Goal: Task Accomplishment & Management: Complete application form

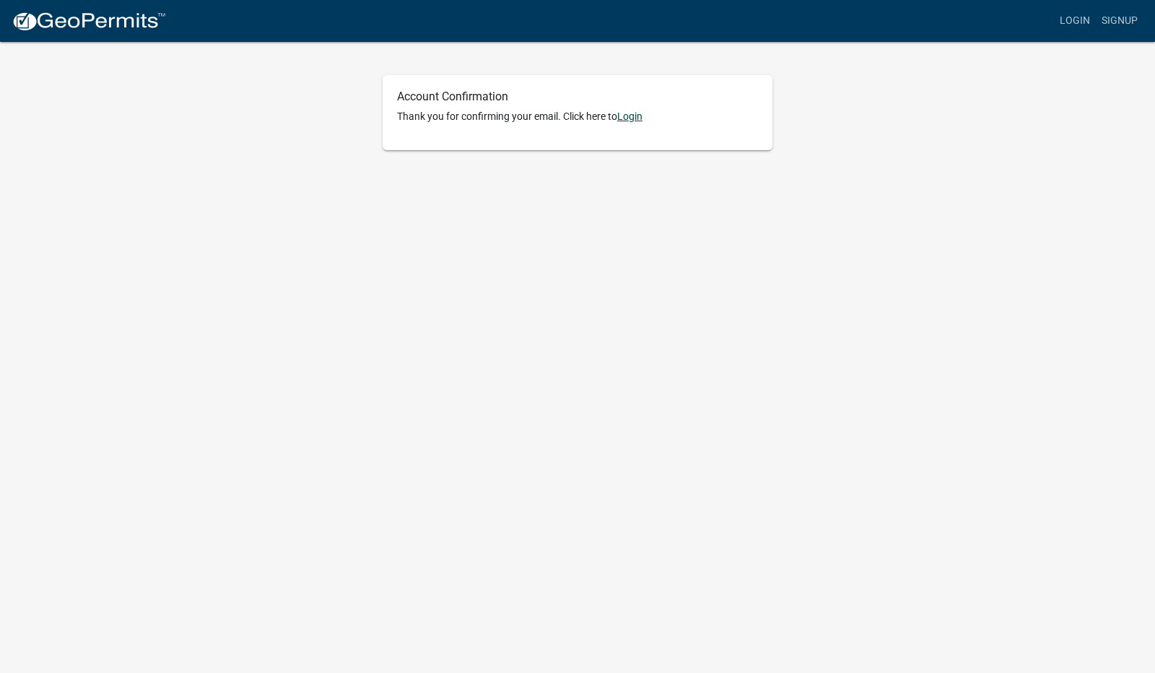
click at [634, 112] on link "Login" at bounding box center [629, 116] width 25 height 12
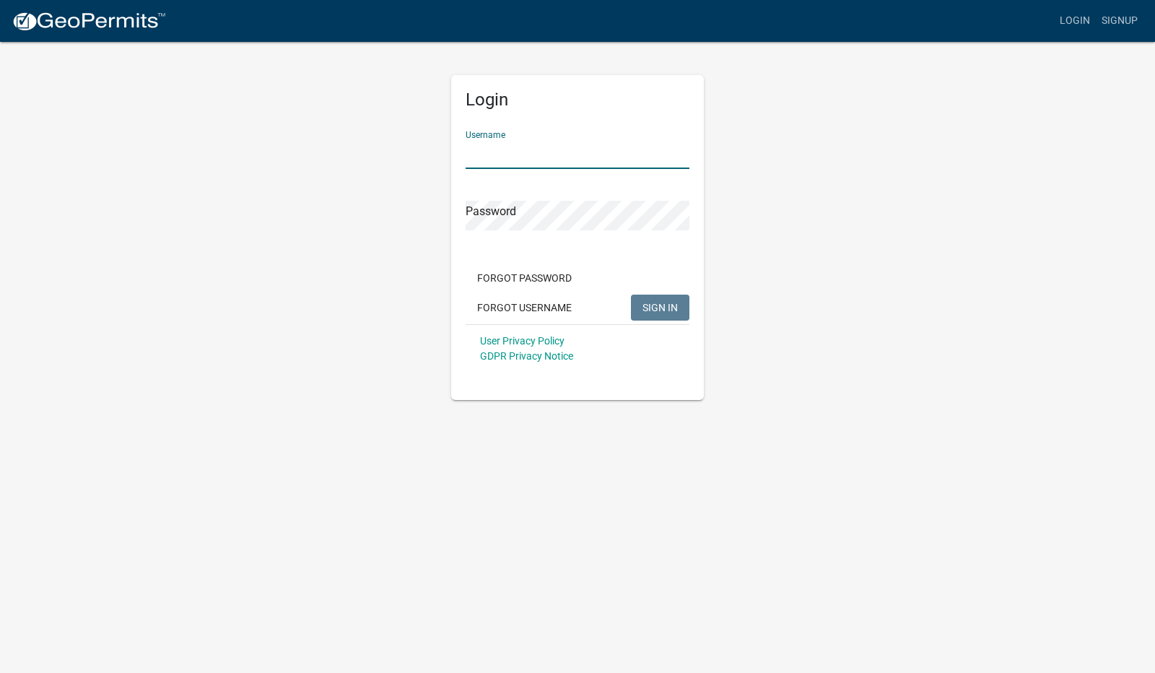
click at [500, 152] on input "Username" at bounding box center [578, 154] width 224 height 30
type input "[EMAIL_ADDRESS][DOMAIN_NAME]"
click at [631, 295] on button "SIGN IN" at bounding box center [660, 308] width 58 height 26
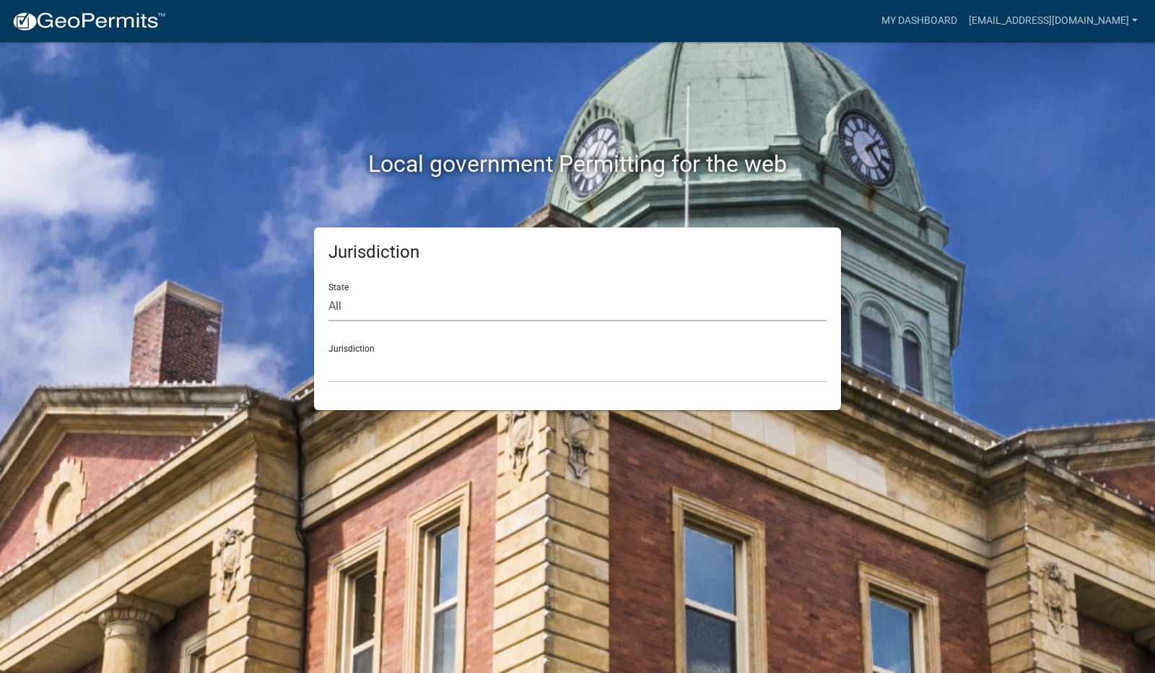
click at [371, 298] on select "All [US_STATE] [US_STATE] [US_STATE] [US_STATE] [US_STATE] [US_STATE] [US_STATE…" at bounding box center [578, 307] width 498 height 30
select select "[US_STATE]"
click at [329, 292] on select "All [US_STATE] [US_STATE] [US_STATE] [US_STATE] [US_STATE] [US_STATE] [US_STATE…" at bounding box center [578, 307] width 498 height 30
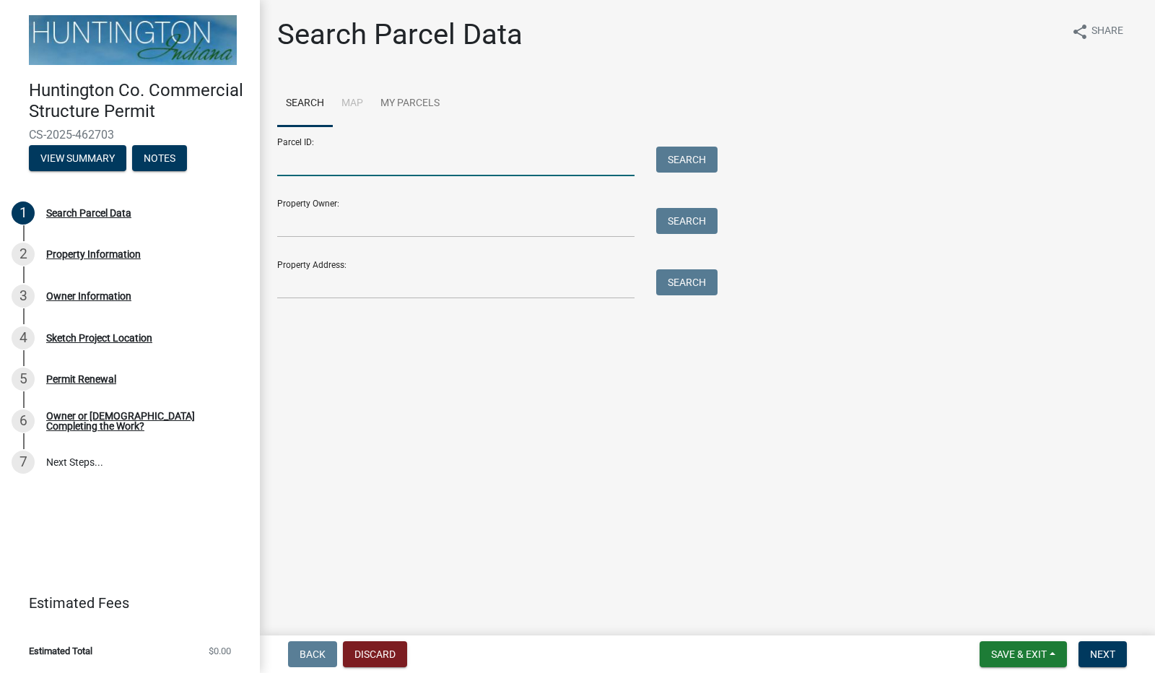
click at [328, 162] on input "Parcel ID:" at bounding box center [455, 162] width 357 height 30
click at [350, 275] on input "Property Address:" at bounding box center [455, 284] width 357 height 30
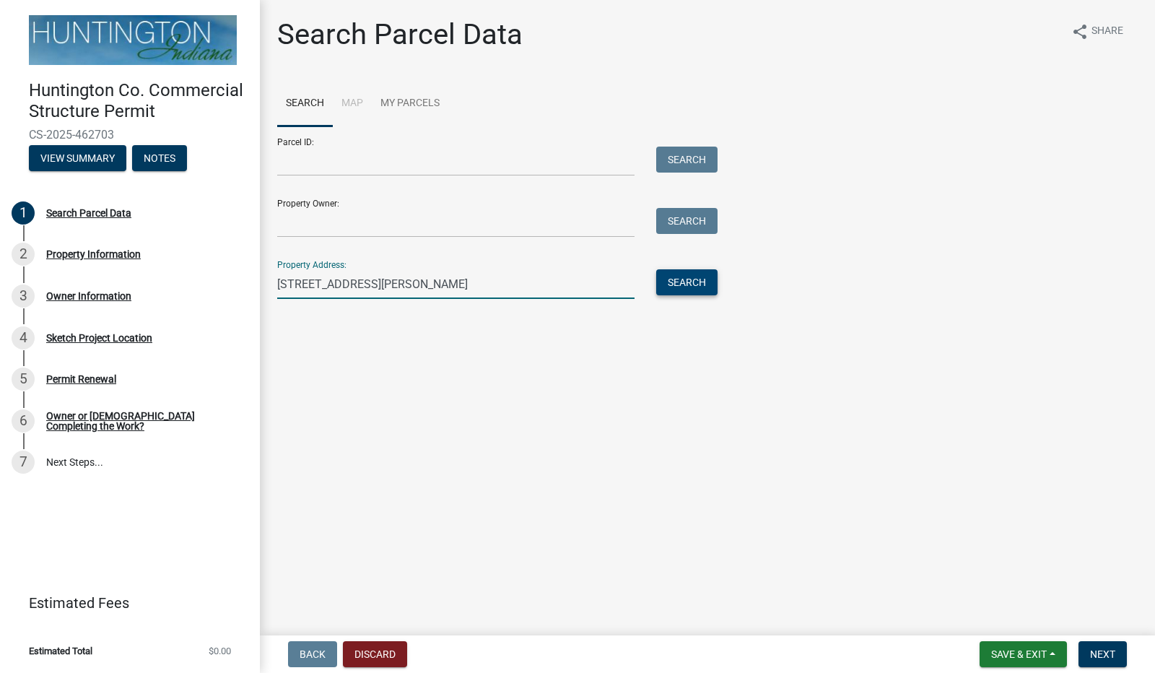
click at [675, 283] on button "Search" at bounding box center [686, 282] width 61 height 26
drag, startPoint x: 360, startPoint y: 286, endPoint x: 295, endPoint y: 290, distance: 64.4
click at [295, 290] on input "265 N Tracy St" at bounding box center [455, 284] width 357 height 30
click at [672, 282] on button "Search" at bounding box center [686, 282] width 61 height 26
click at [298, 282] on input "265Tracy" at bounding box center [455, 284] width 357 height 30
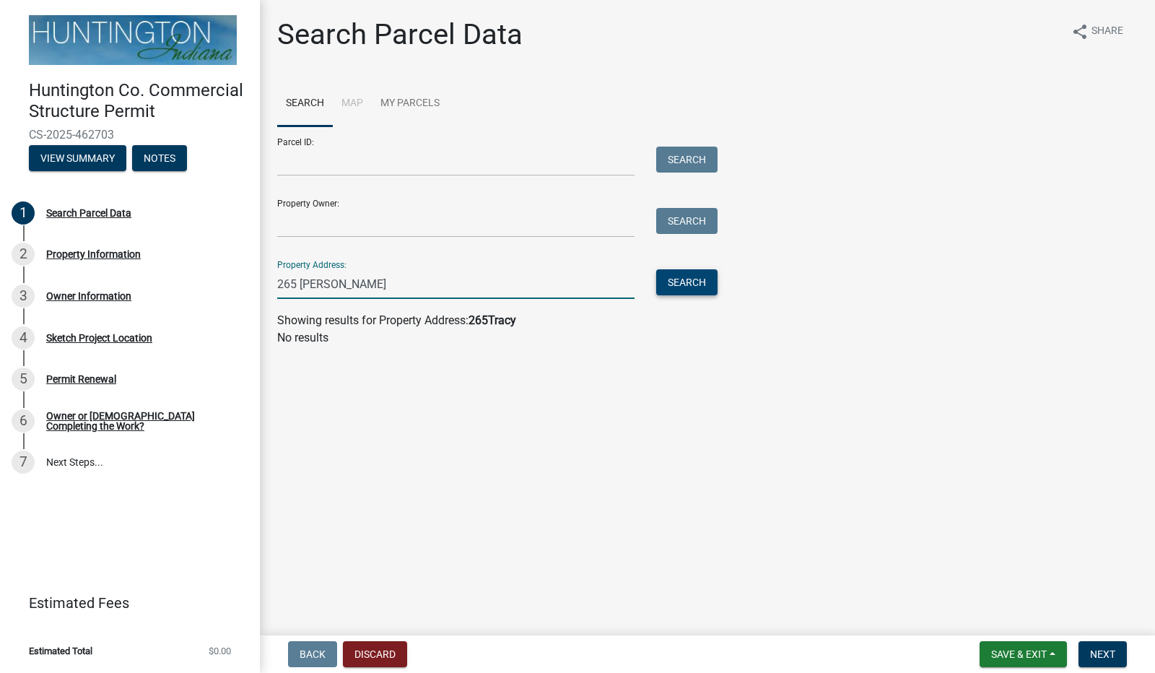
type input "265 Tracy"
click at [703, 285] on button "Search" at bounding box center [686, 282] width 61 height 26
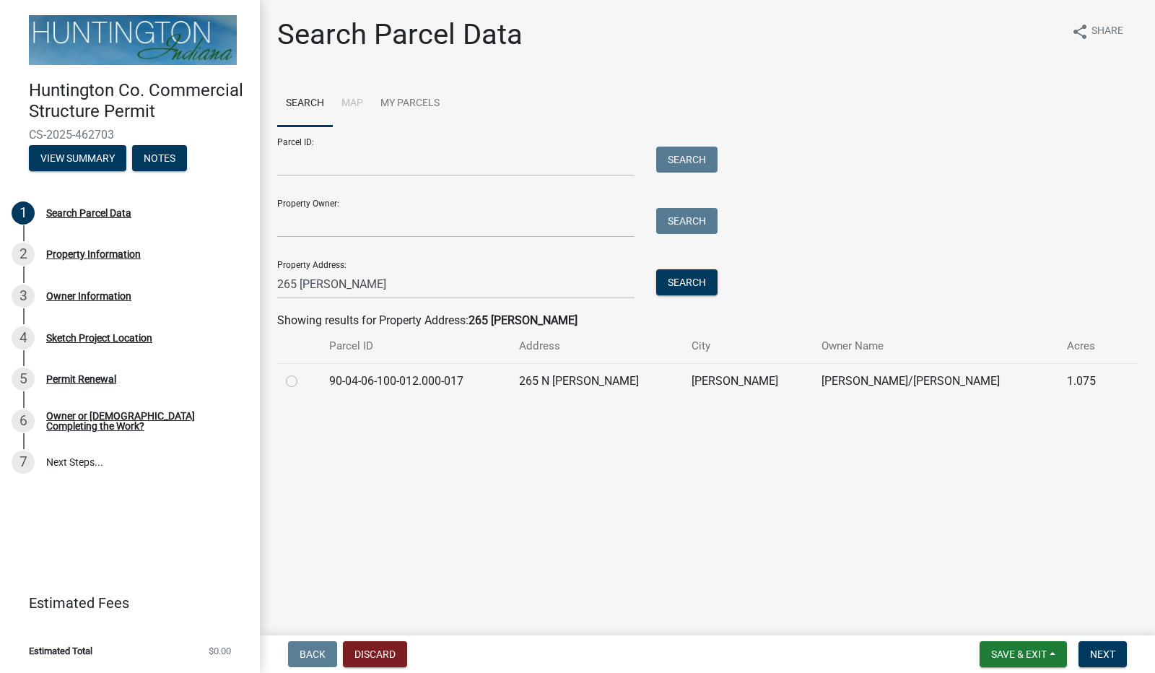
click at [303, 373] on label at bounding box center [303, 373] width 0 height 0
click at [303, 381] on input "radio" at bounding box center [307, 377] width 9 height 9
radio input "true"
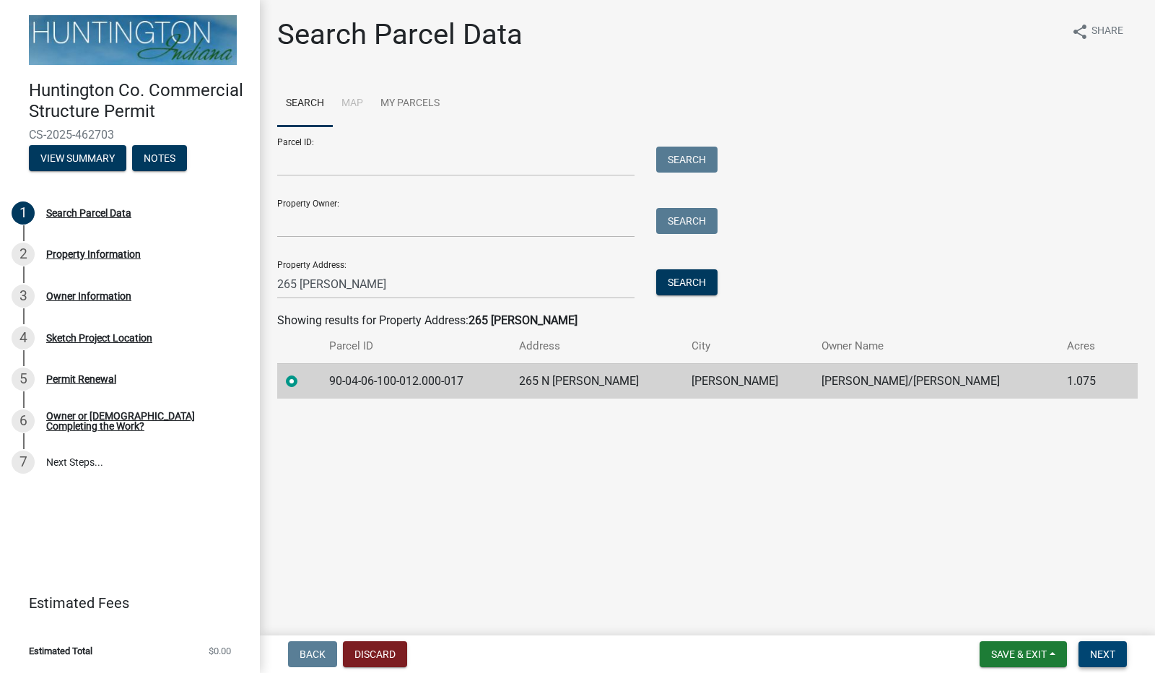
click at [1108, 654] on span "Next" at bounding box center [1102, 655] width 25 height 12
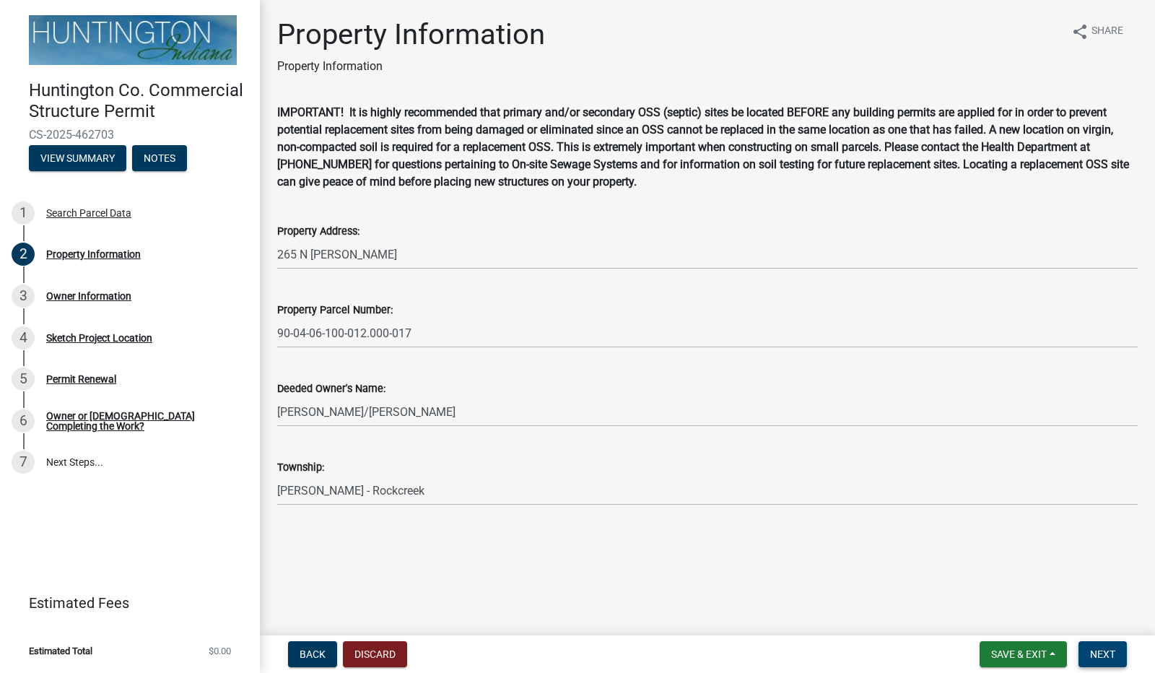
click at [1113, 659] on span "Next" at bounding box center [1102, 655] width 25 height 12
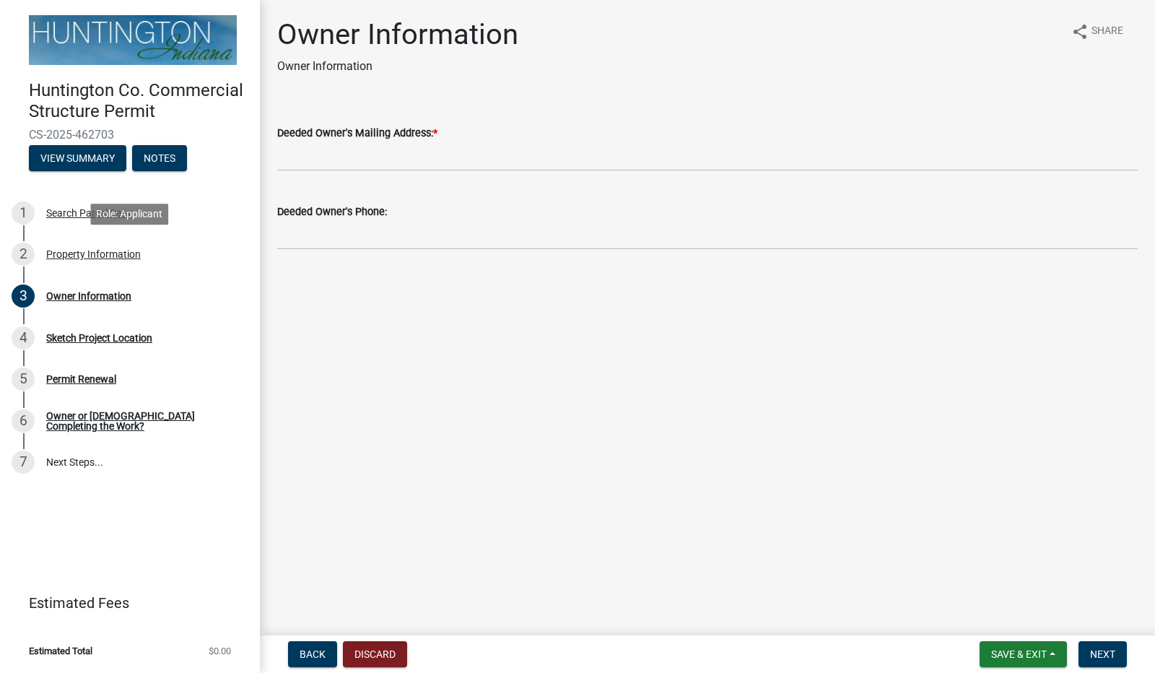
drag, startPoint x: 77, startPoint y: 253, endPoint x: 383, endPoint y: 343, distance: 319.0
click at [77, 253] on div "Property Information" at bounding box center [93, 254] width 95 height 10
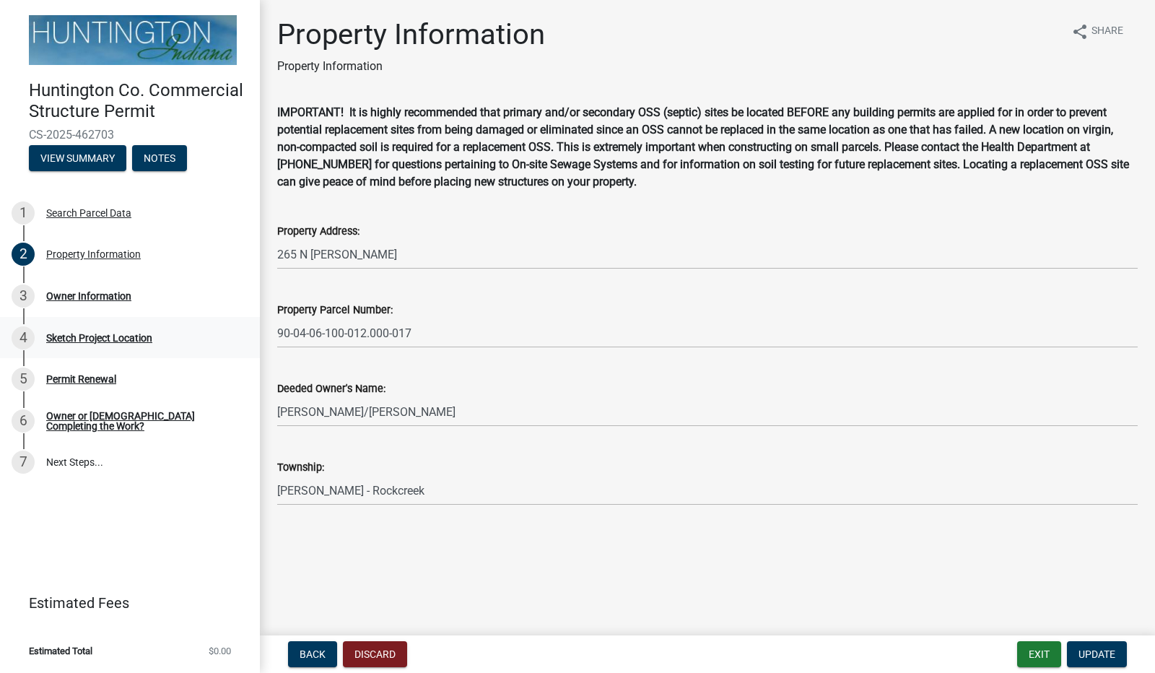
click at [87, 337] on div "Sketch Project Location" at bounding box center [99, 338] width 106 height 10
click at [93, 295] on div "Owner Information" at bounding box center [88, 296] width 85 height 10
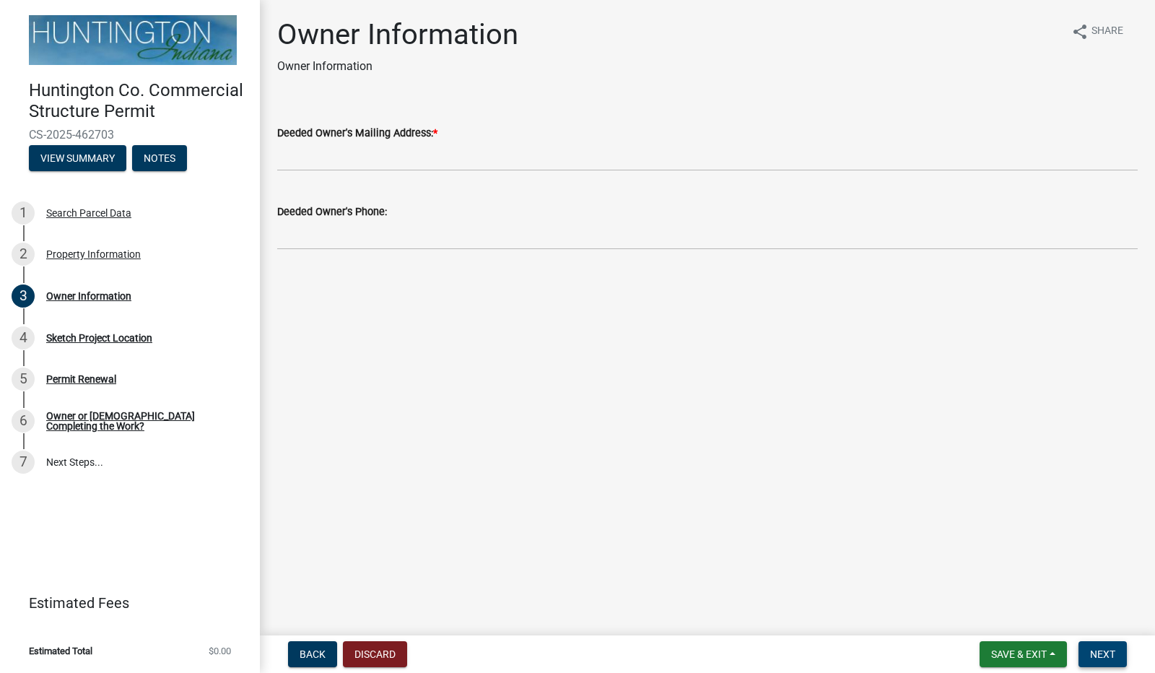
click at [1118, 654] on button "Next" at bounding box center [1103, 654] width 48 height 26
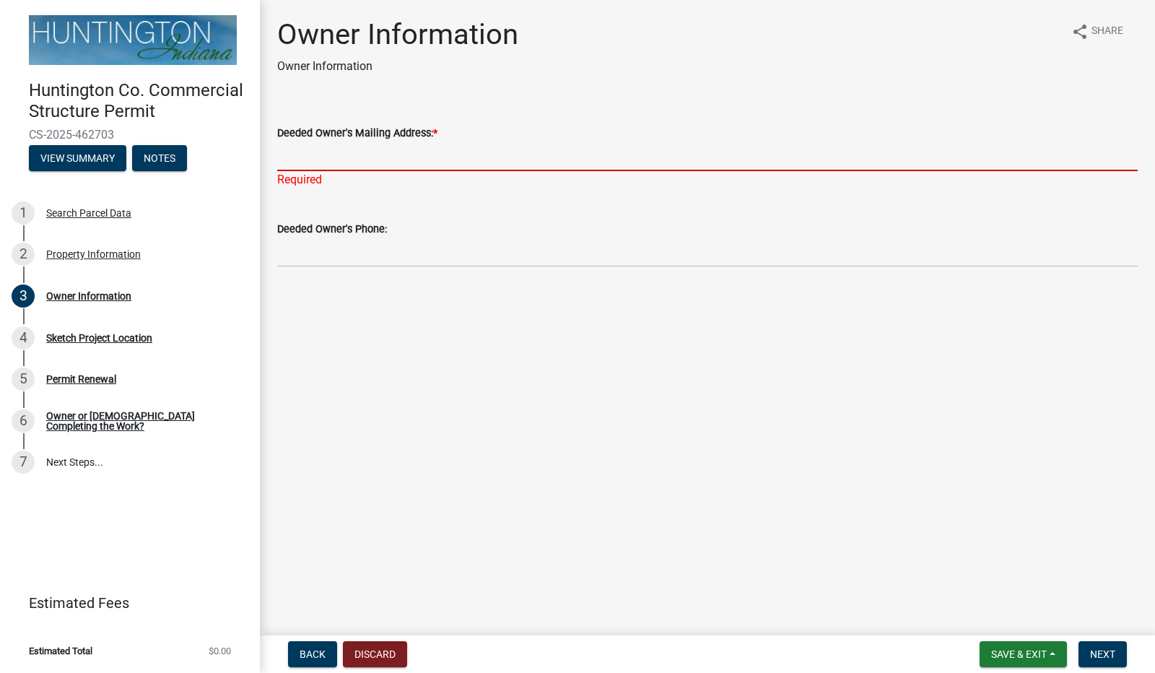
click at [323, 147] on input "Deeded Owner's Mailing Address: *" at bounding box center [707, 157] width 861 height 30
type input "f"
click at [1103, 649] on span "Next" at bounding box center [1102, 655] width 25 height 12
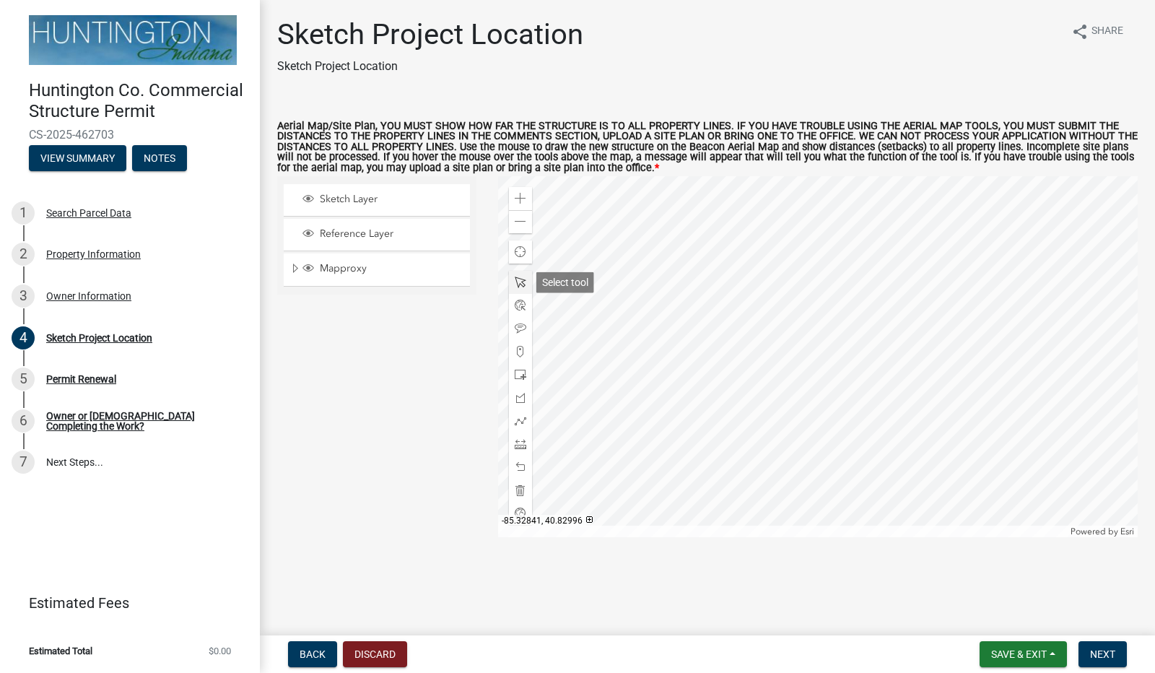
click at [519, 285] on span at bounding box center [521, 283] width 12 height 12
click at [868, 262] on div at bounding box center [818, 356] width 641 height 361
click at [845, 328] on div at bounding box center [818, 356] width 641 height 361
click at [643, 176] on div at bounding box center [818, 356] width 641 height 361
click at [298, 269] on span "Expand" at bounding box center [296, 269] width 12 height 14
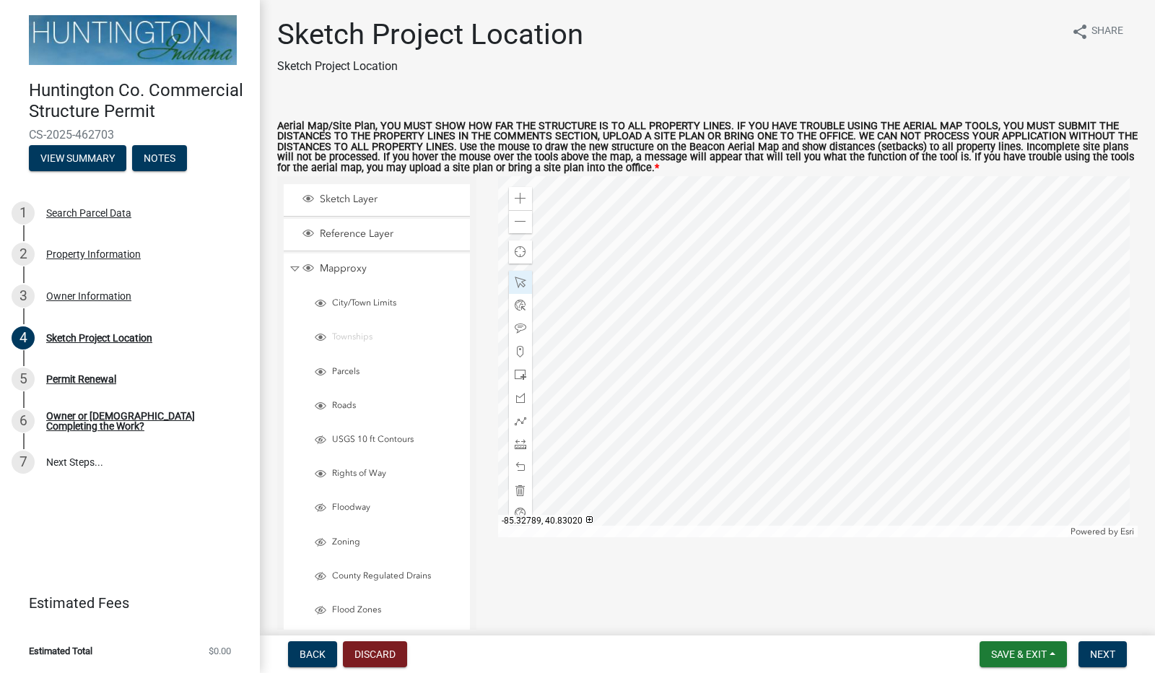
click at [360, 292] on div "City/Town Limits" at bounding box center [382, 305] width 173 height 32
click at [360, 298] on span "City/Town Limits" at bounding box center [396, 304] width 135 height 12
click at [360, 299] on span "City/Town Limits" at bounding box center [396, 304] width 135 height 12
click at [292, 271] on span "Collapse" at bounding box center [295, 269] width 11 height 14
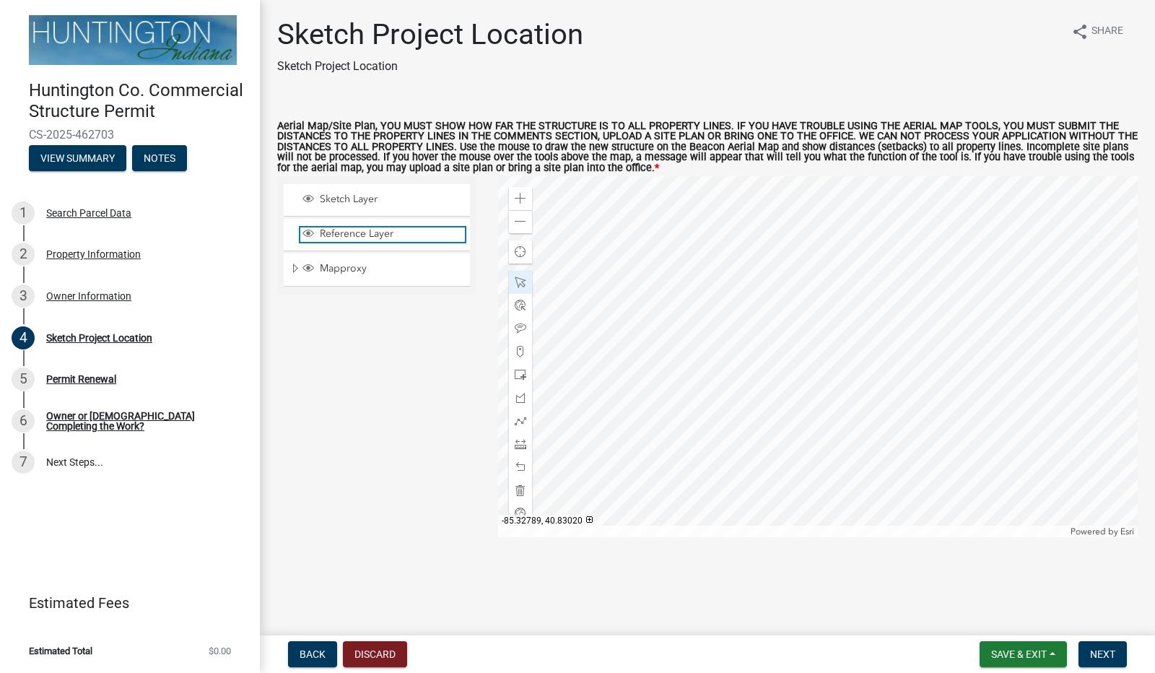
click at [321, 238] on span "Reference Layer" at bounding box center [390, 233] width 149 height 13
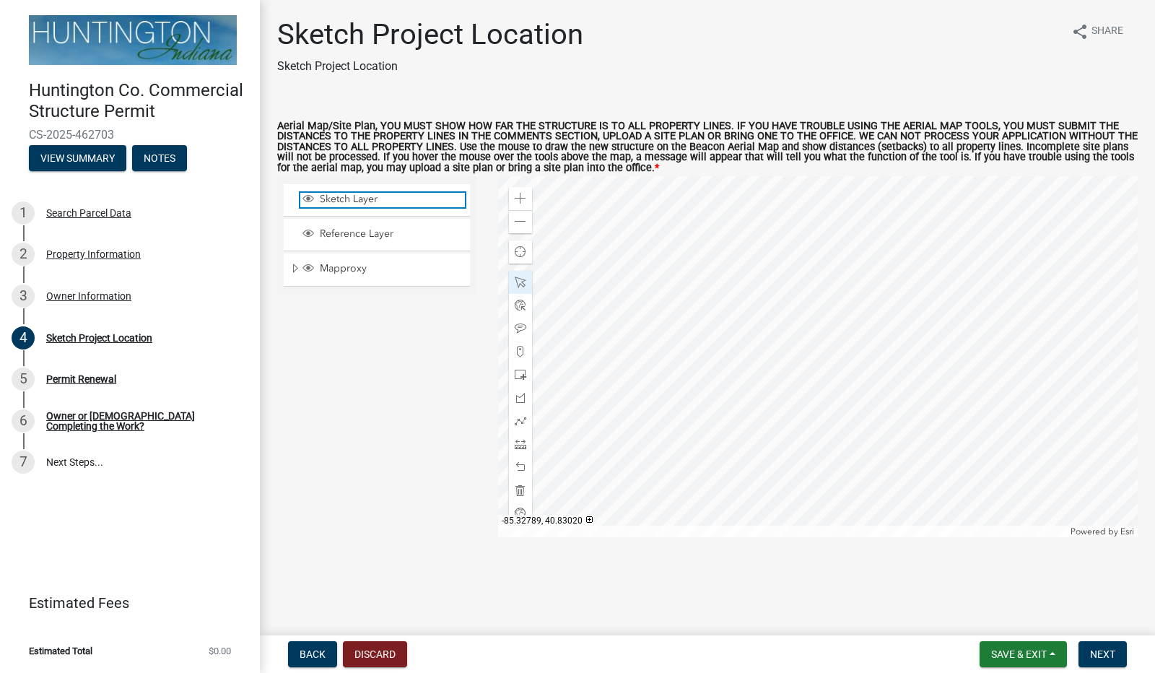
click at [321, 204] on span "Sketch Layer" at bounding box center [390, 199] width 149 height 13
click at [526, 194] on div "Zoom in" at bounding box center [520, 198] width 23 height 23
click at [732, 401] on div at bounding box center [818, 356] width 641 height 361
click at [628, 279] on div at bounding box center [818, 356] width 641 height 361
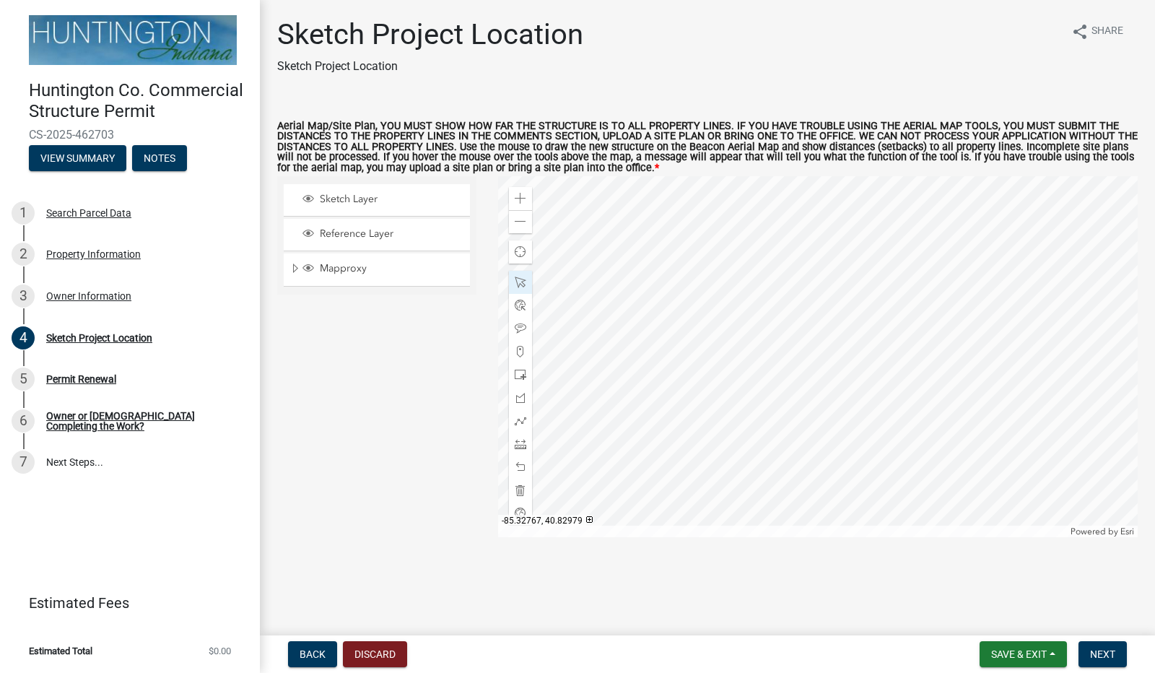
click at [659, 387] on div at bounding box center [818, 356] width 641 height 361
click at [662, 389] on div at bounding box center [818, 356] width 641 height 361
click at [732, 313] on div at bounding box center [818, 356] width 641 height 361
click at [1115, 652] on span "Next" at bounding box center [1102, 655] width 25 height 12
click at [521, 376] on span at bounding box center [521, 375] width 12 height 12
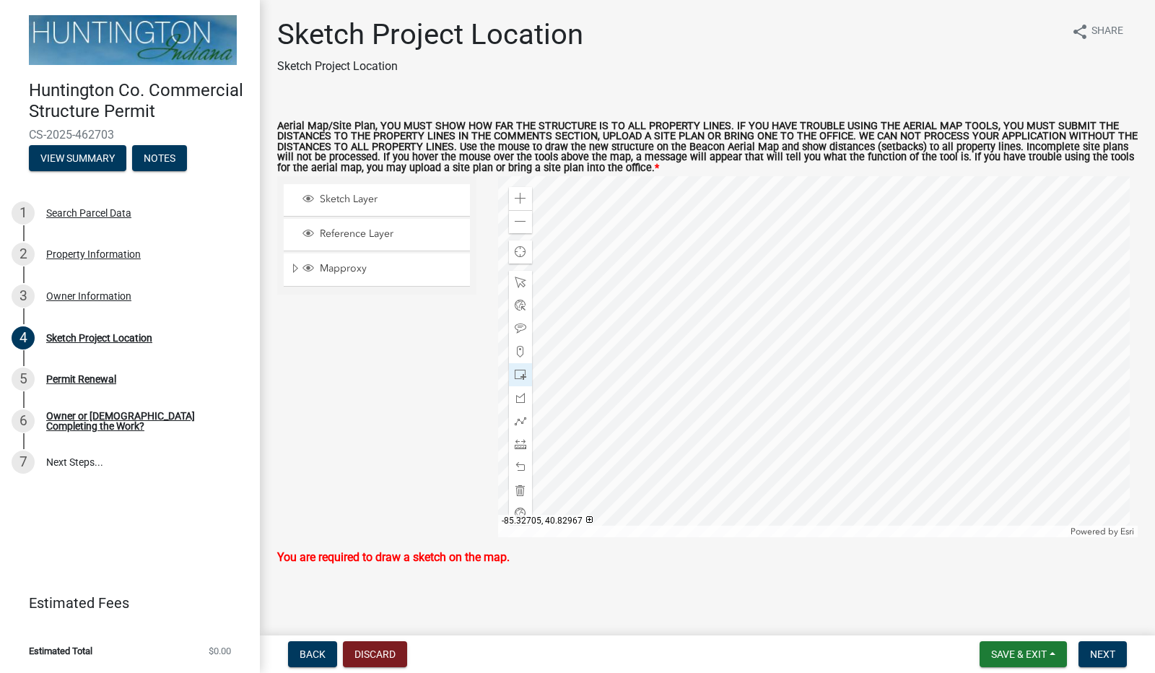
click at [787, 347] on div at bounding box center [818, 356] width 641 height 361
click at [797, 390] on div at bounding box center [818, 356] width 641 height 361
click at [874, 376] on div at bounding box center [818, 356] width 641 height 361
click at [871, 347] on div at bounding box center [818, 356] width 641 height 361
click at [832, 348] on div at bounding box center [818, 356] width 641 height 361
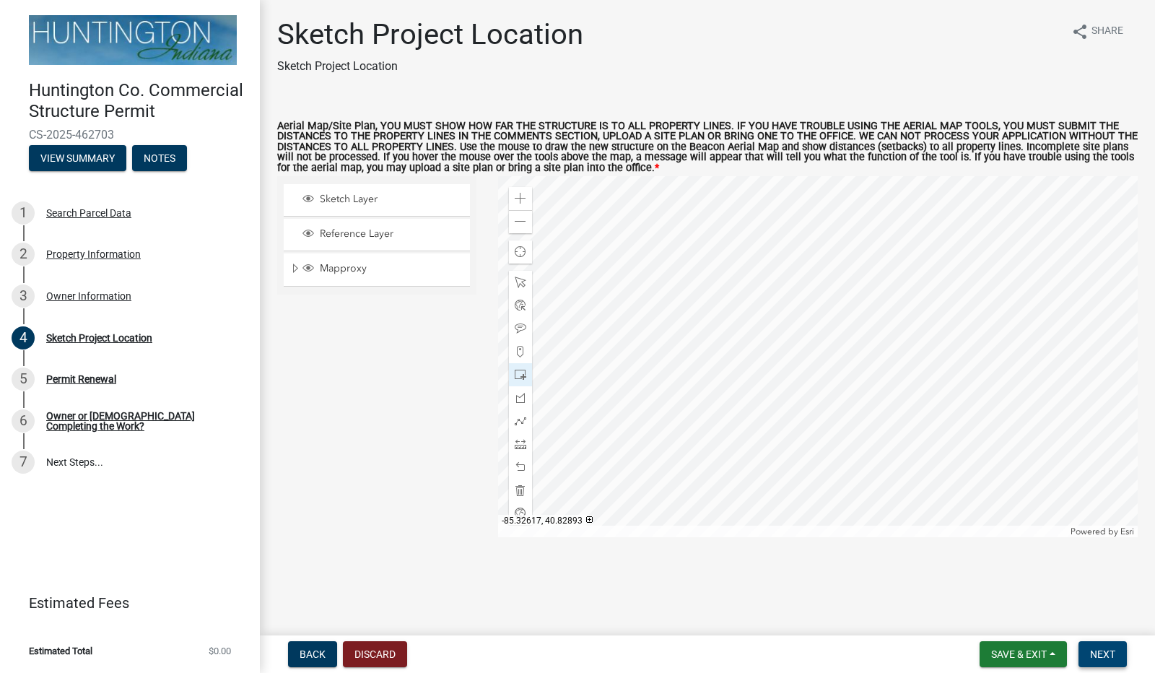
click at [1106, 651] on span "Next" at bounding box center [1102, 655] width 25 height 12
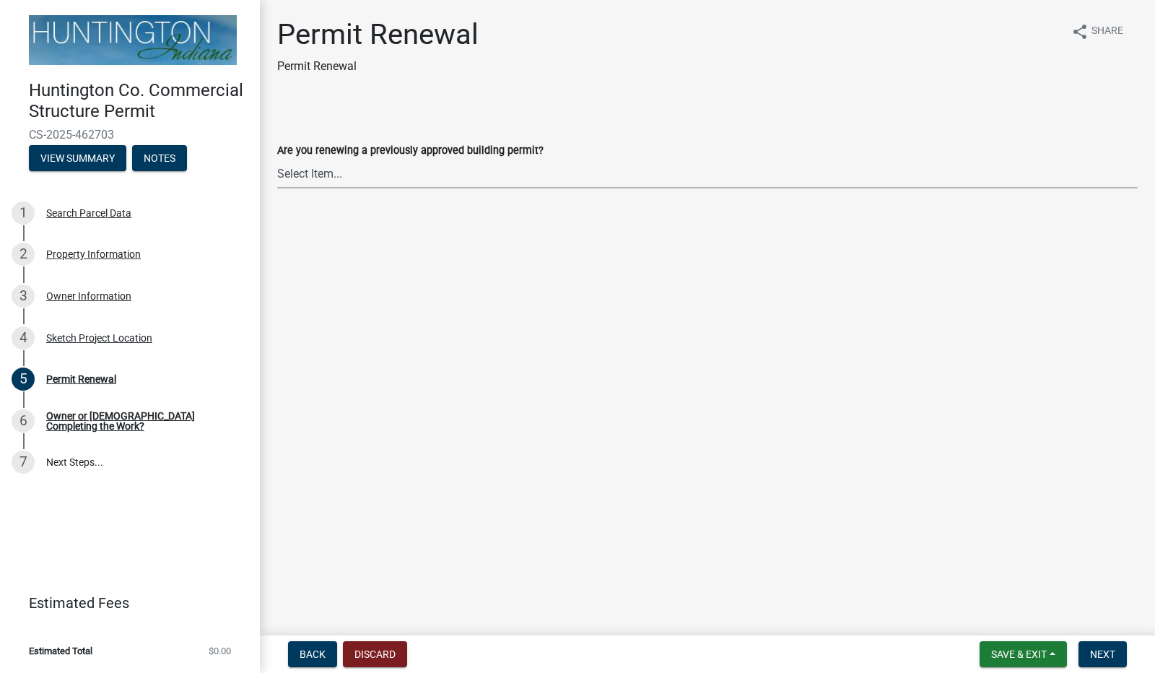
click at [308, 170] on select "Select Item... Yes No" at bounding box center [707, 174] width 861 height 30
click at [277, 159] on select "Select Item... Yes No" at bounding box center [707, 174] width 861 height 30
select select "97e125b5-97e1-4674-8df5-e9a4fca85b10"
click at [1112, 658] on span "Next" at bounding box center [1102, 655] width 25 height 12
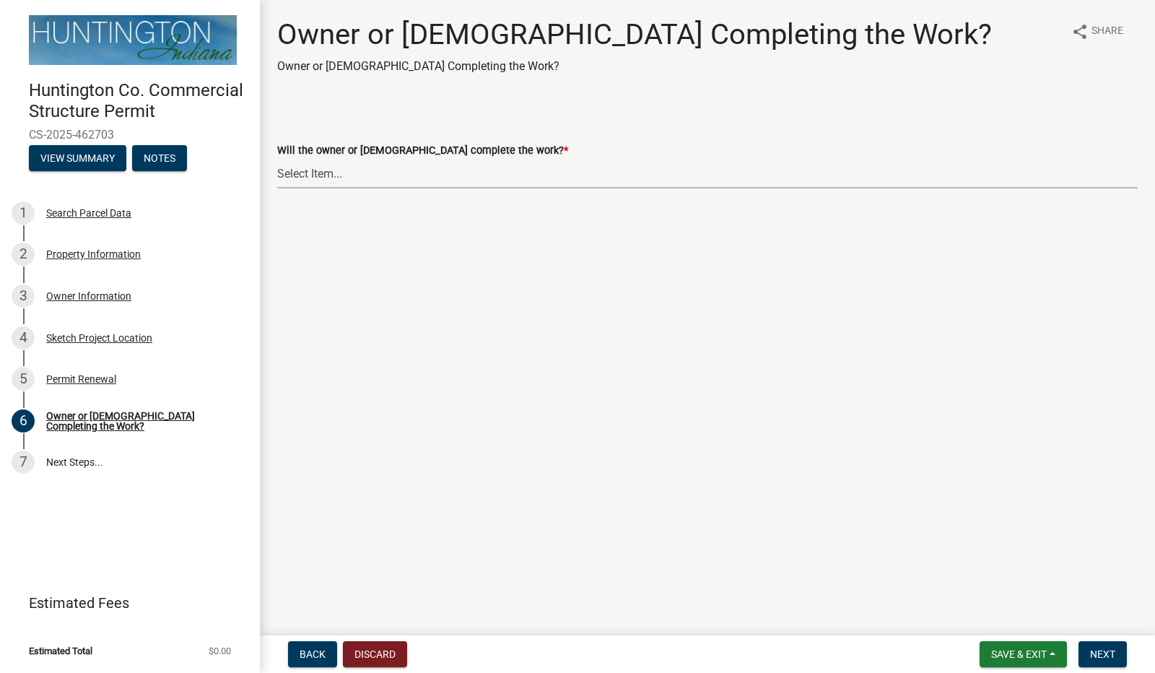
click at [329, 165] on select "Select Item... owner contractor" at bounding box center [707, 174] width 861 height 30
click at [277, 159] on select "Select Item... owner contractor" at bounding box center [707, 174] width 861 height 30
select select "f9de5679-cbe1-4884-8410-220f7e056f30"
click at [1105, 656] on span "Next" at bounding box center [1102, 655] width 25 height 12
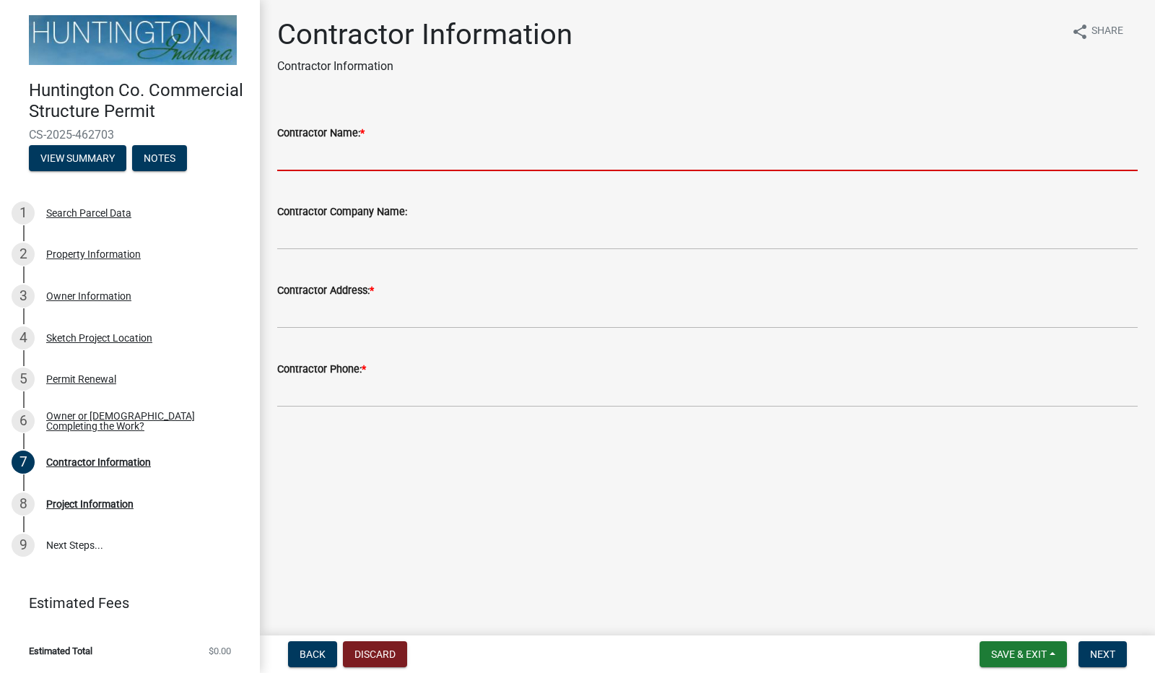
click at [352, 152] on input "Contractor Name: *" at bounding box center [707, 157] width 861 height 30
type input "a"
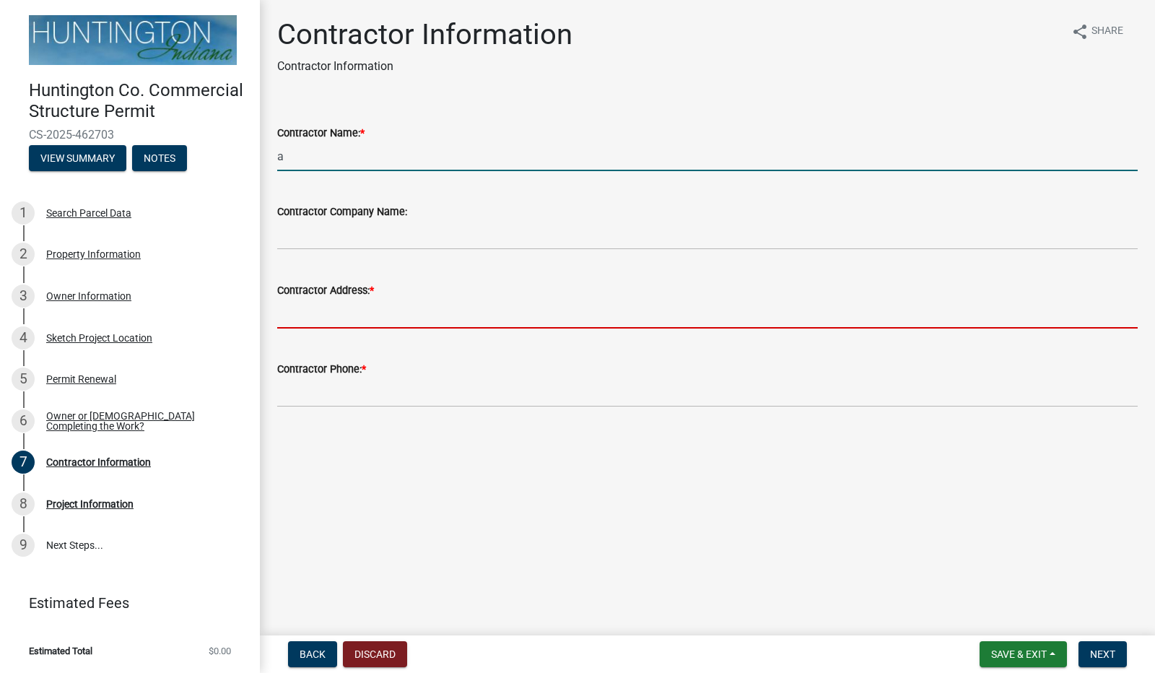
click at [334, 308] on input "Contractor Address: *" at bounding box center [707, 314] width 861 height 30
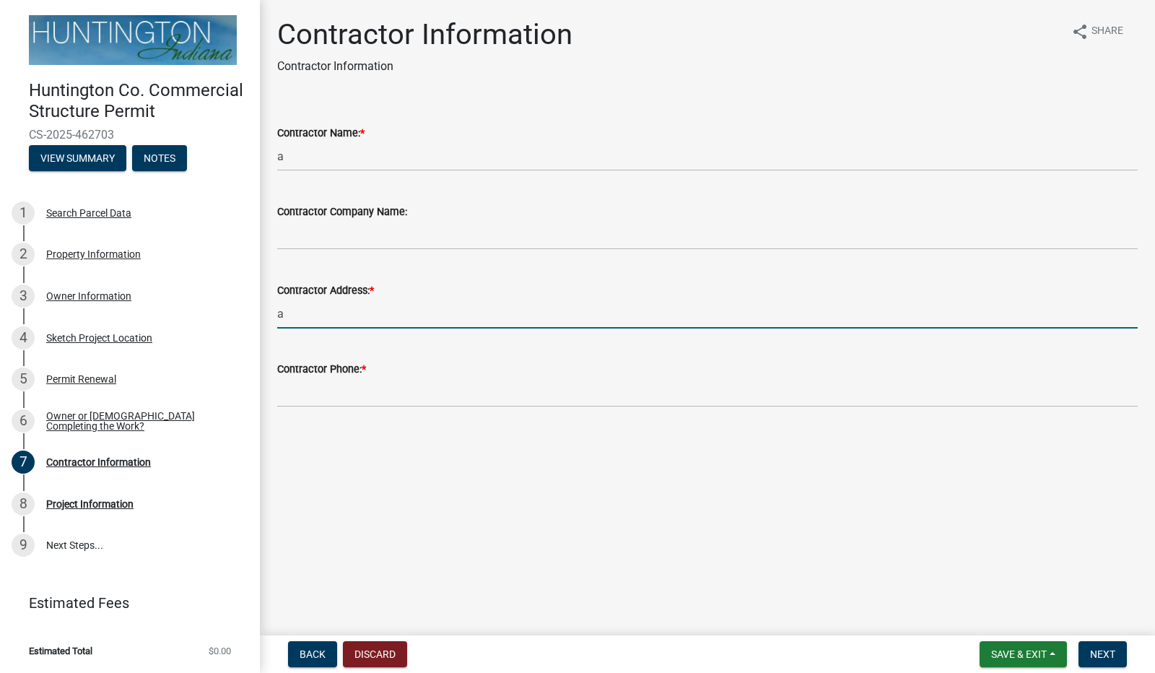
type input "a"
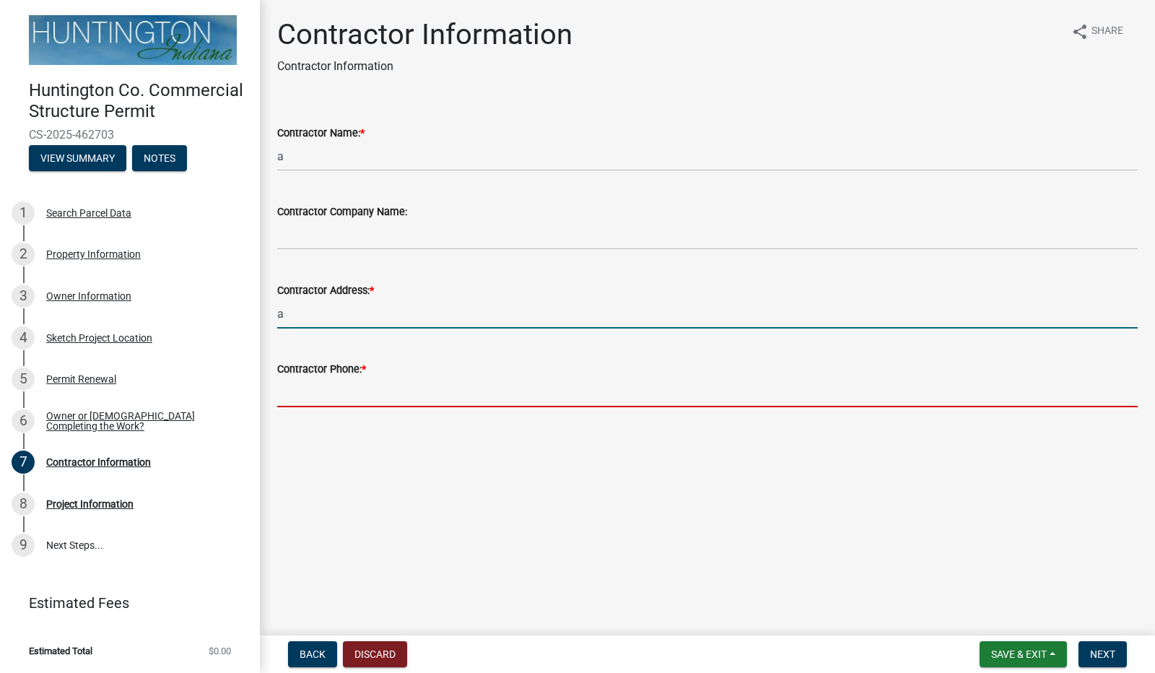
click at [315, 393] on input "Contractor Phone: *" at bounding box center [707, 393] width 861 height 30
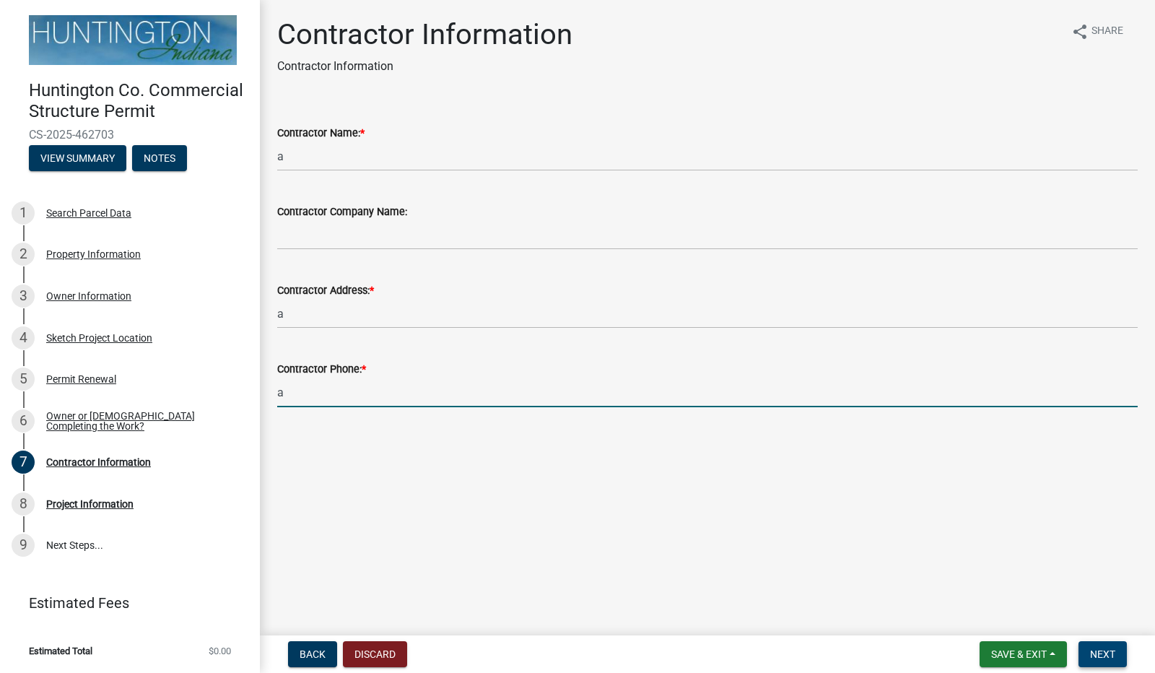
type input "a"
click at [1093, 656] on span "Next" at bounding box center [1102, 655] width 25 height 12
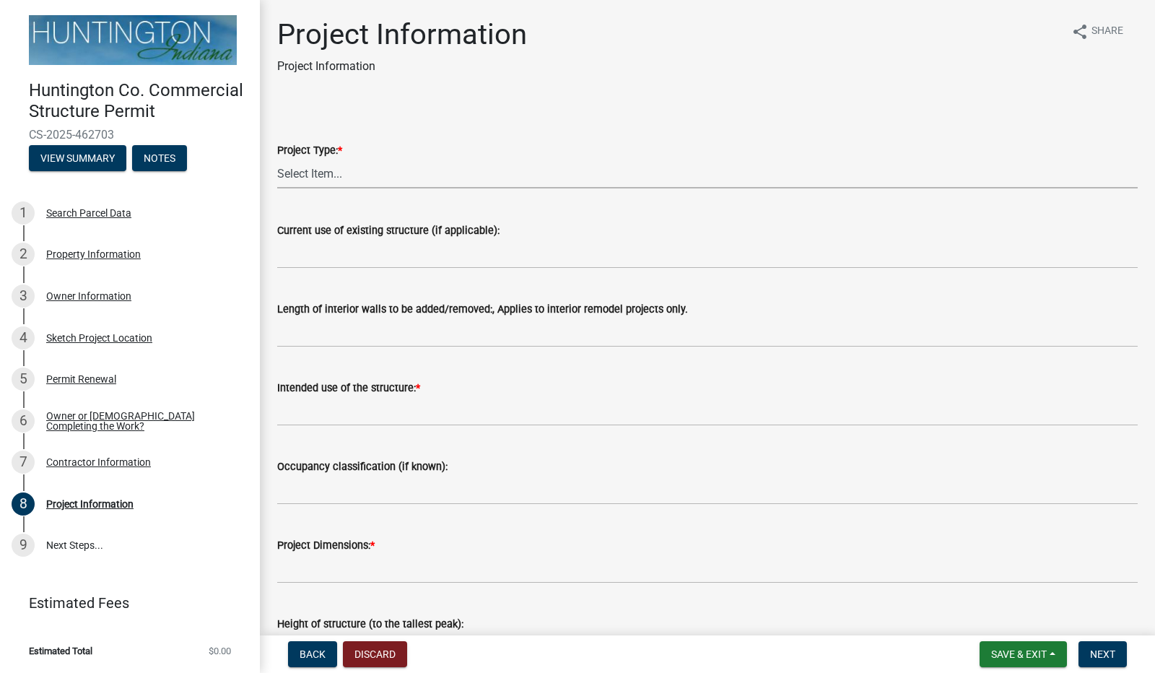
click at [356, 175] on select "Select Item... new primary structure addition to an existing primary structure …" at bounding box center [707, 174] width 861 height 30
click at [277, 159] on select "Select Item... new primary structure addition to an existing primary structure …" at bounding box center [707, 174] width 861 height 30
select select "6642949e-ec05-44f3-919e-539e51a8d7b5"
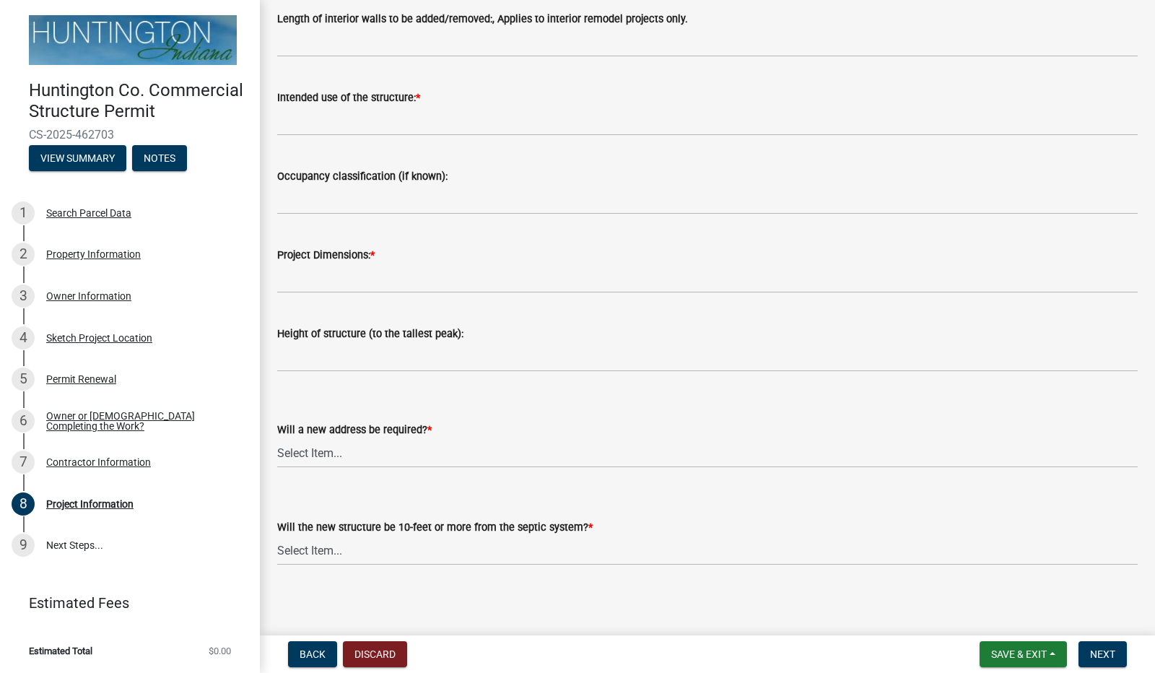
scroll to position [295, 0]
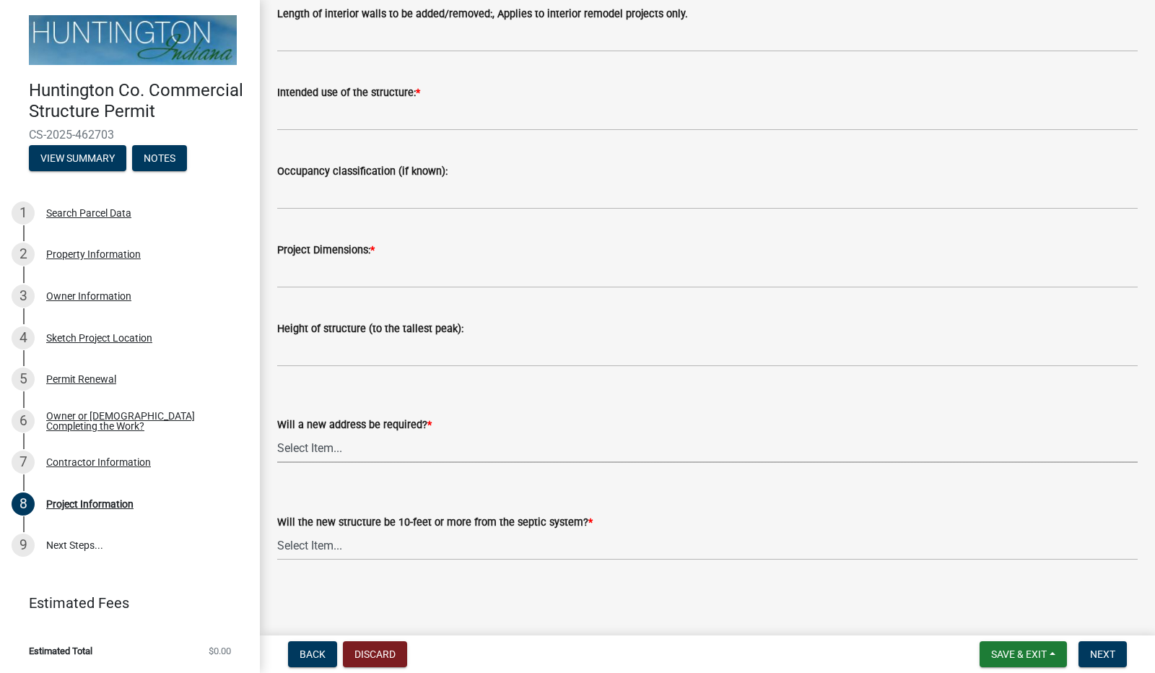
click at [363, 440] on select "Select Item... yes no" at bounding box center [707, 448] width 861 height 30
click at [336, 453] on select "Select Item... yes no" at bounding box center [707, 448] width 861 height 30
click at [394, 439] on select "Select Item... yes no" at bounding box center [707, 448] width 861 height 30
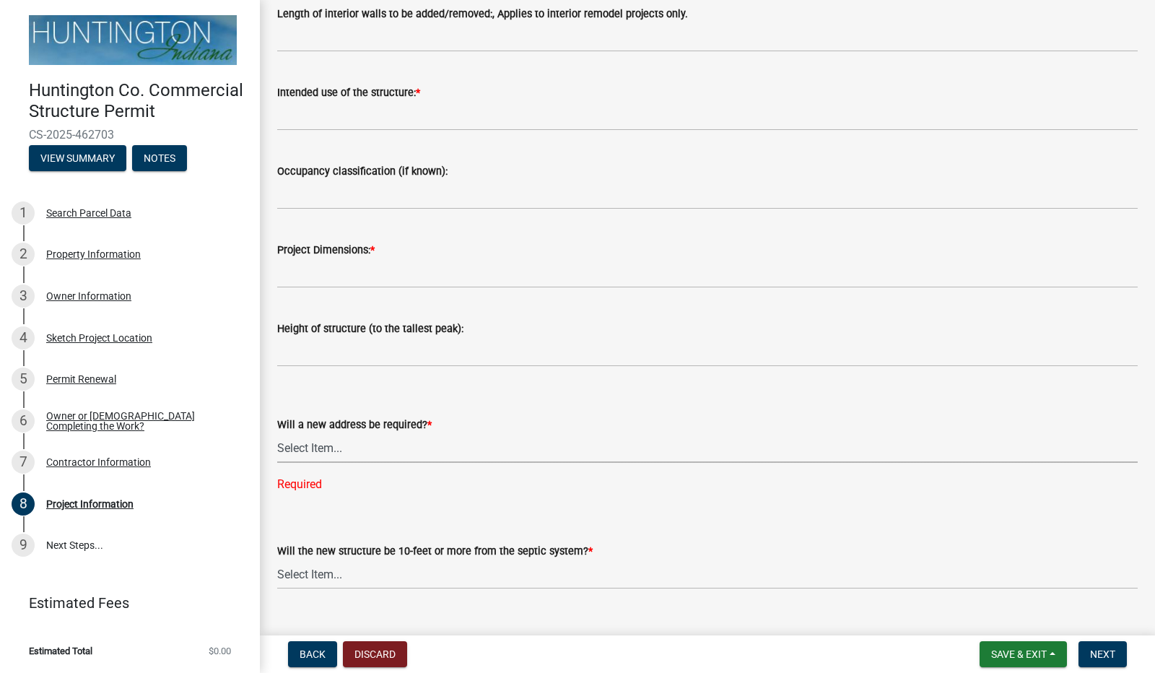
drag, startPoint x: 571, startPoint y: 550, endPoint x: 576, endPoint y: 555, distance: 7.7
click at [571, 550] on label "Will the new structure be 10-feet or more from the septic system? *" at bounding box center [435, 552] width 316 height 10
click at [571, 560] on select "Select Item... Yes No (Health Dept. approval needed) NA" at bounding box center [707, 575] width 861 height 30
drag, startPoint x: 578, startPoint y: 550, endPoint x: 282, endPoint y: 555, distance: 296.1
click at [275, 555] on div "Will the new structure be 10-feet or more from the septic system? * Select Item…" at bounding box center [707, 562] width 883 height 115
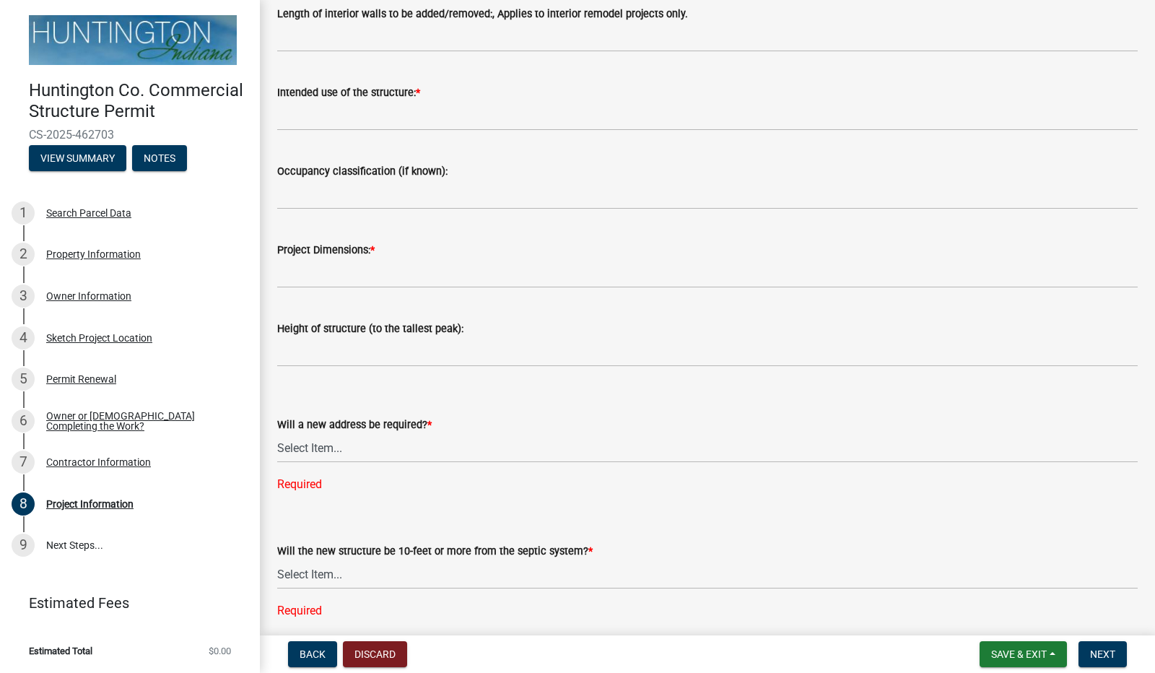
copy label "Will the new structure be 10-feet or more from the septic system?"
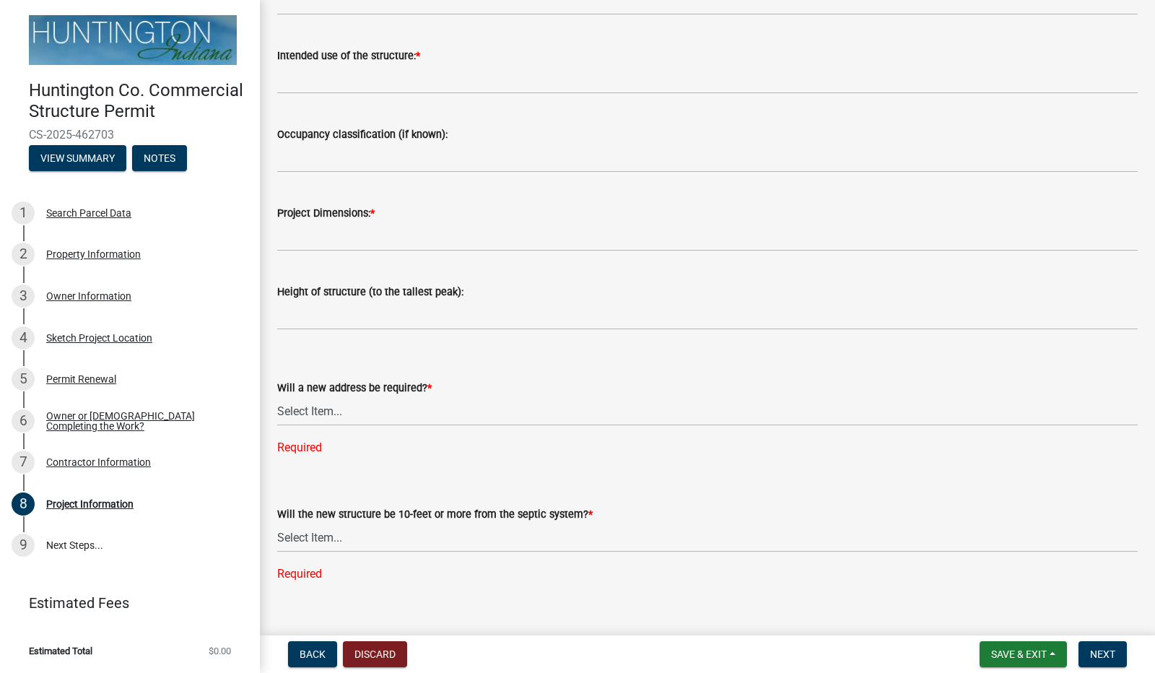
scroll to position [353, 0]
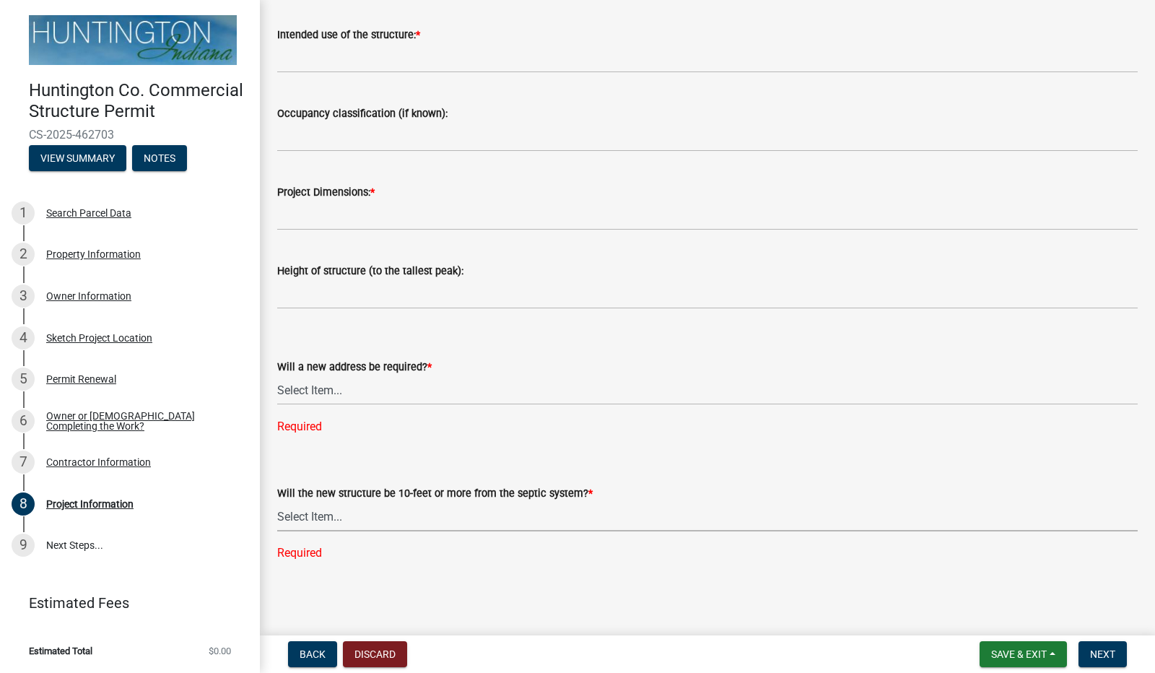
click at [329, 509] on select "Select Item... Yes No (Health Dept. approval needed) NA" at bounding box center [707, 517] width 861 height 30
click at [277, 530] on select "Select Item... Yes No (Health Dept. approval needed) NA" at bounding box center [707, 517] width 861 height 30
select select "325ce8e5-708b-4a68-9c99-d6a35f957fd4"
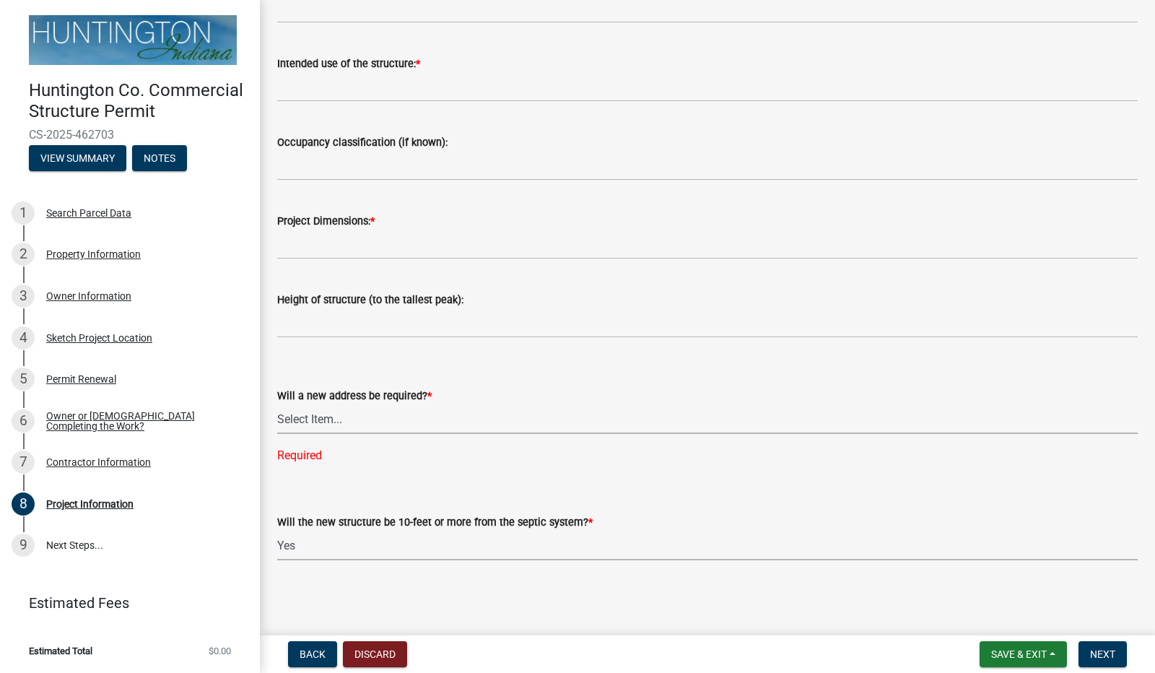
click at [318, 422] on select "Select Item... yes no" at bounding box center [707, 419] width 861 height 30
click at [277, 433] on select "Select Item... yes no" at bounding box center [707, 419] width 861 height 30
select select "2817d3a3-d629-48c9-96d6-3b67e9964fa7"
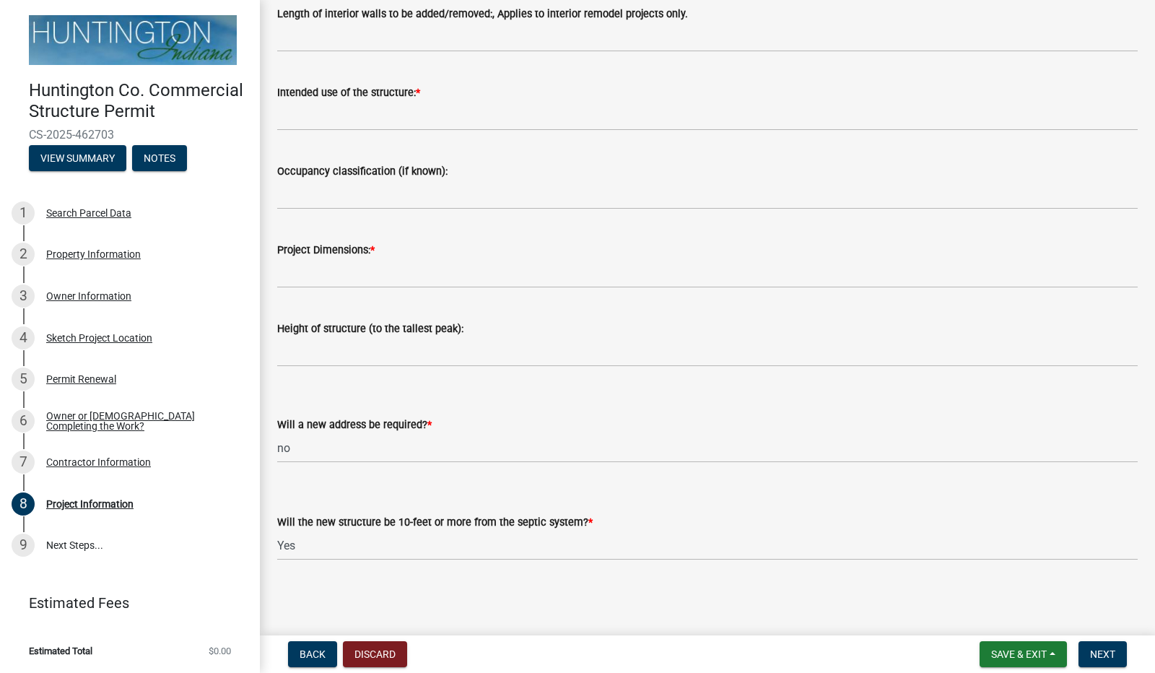
click at [325, 255] on label "Project Dimensions: *" at bounding box center [325, 251] width 97 height 10
click at [325, 259] on input "Project Dimensions: *" at bounding box center [707, 274] width 861 height 30
type input "120x80"
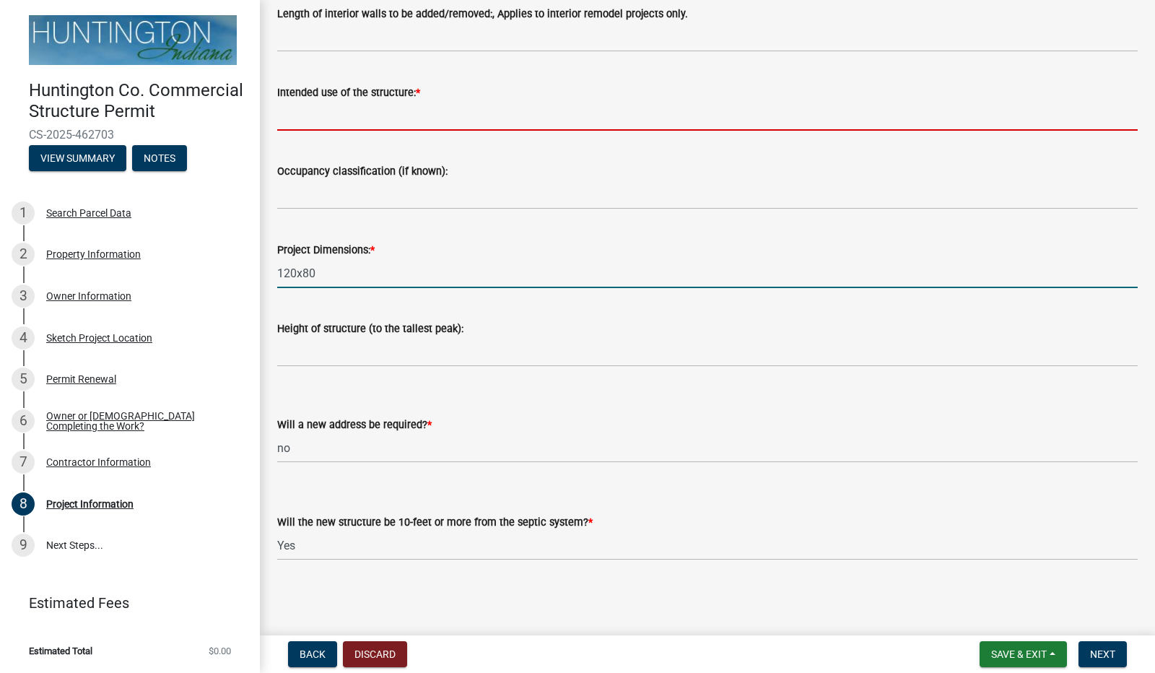
click at [409, 111] on input "Intended use of the structure: *" at bounding box center [707, 116] width 861 height 30
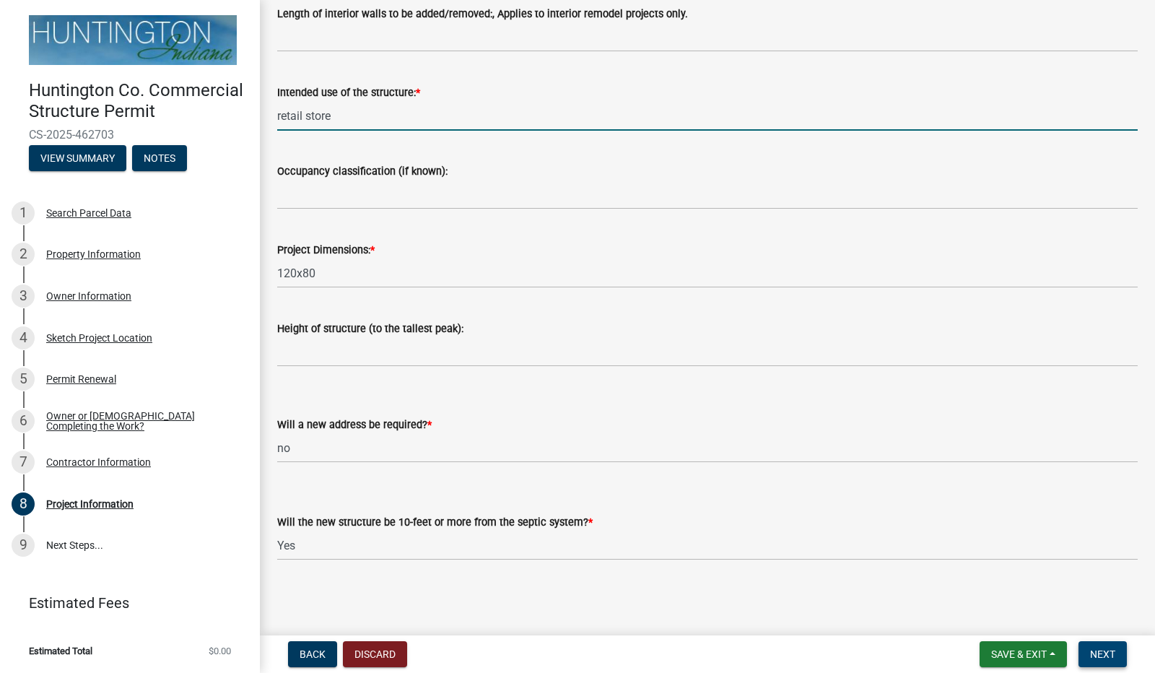
type input "retail store"
click at [1090, 654] on button "Next" at bounding box center [1103, 654] width 48 height 26
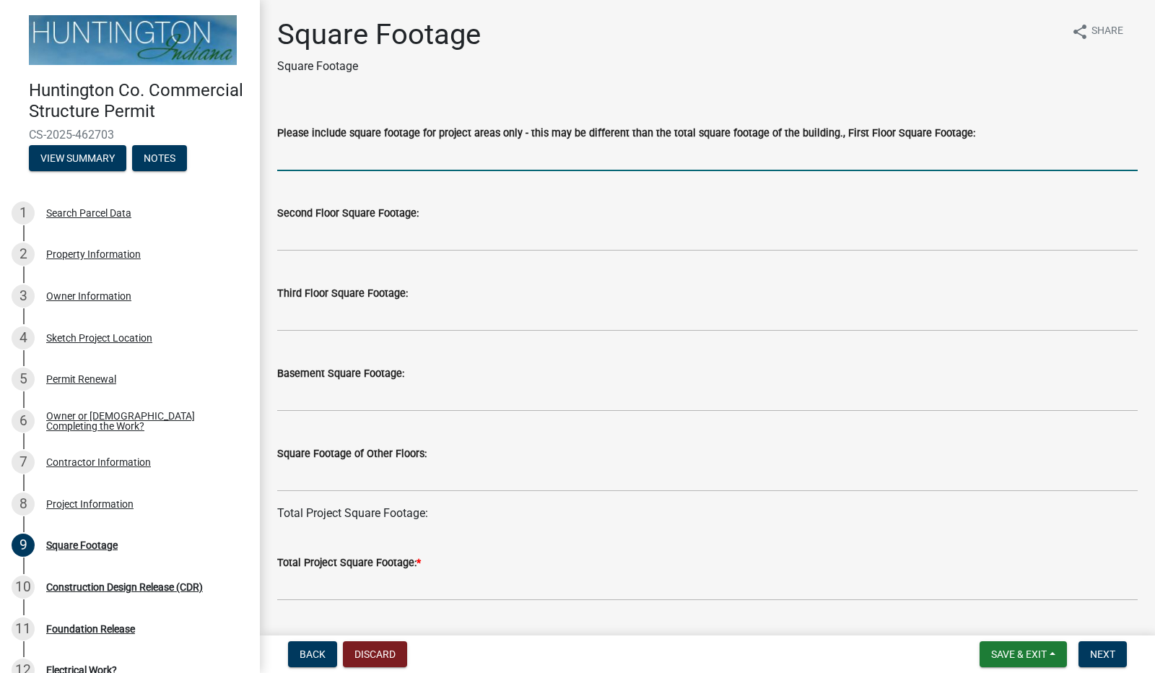
click at [358, 161] on input "text" at bounding box center [707, 157] width 861 height 30
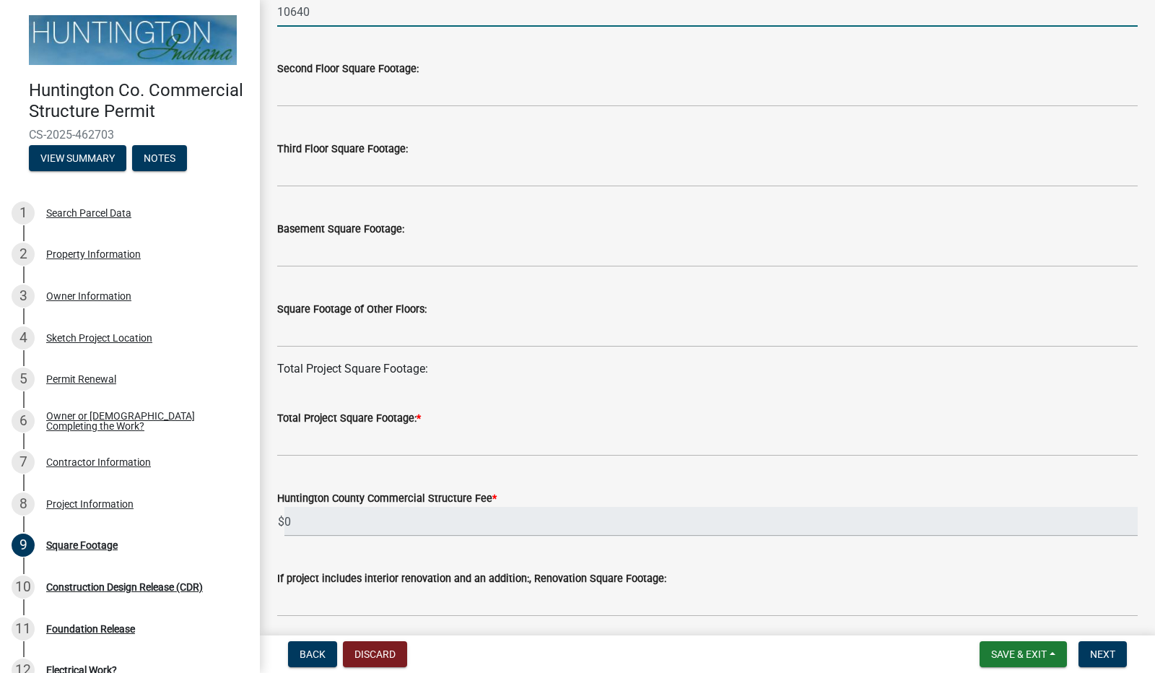
scroll to position [144, 0]
type input "10640"
click at [350, 445] on input "text" at bounding box center [707, 442] width 861 height 30
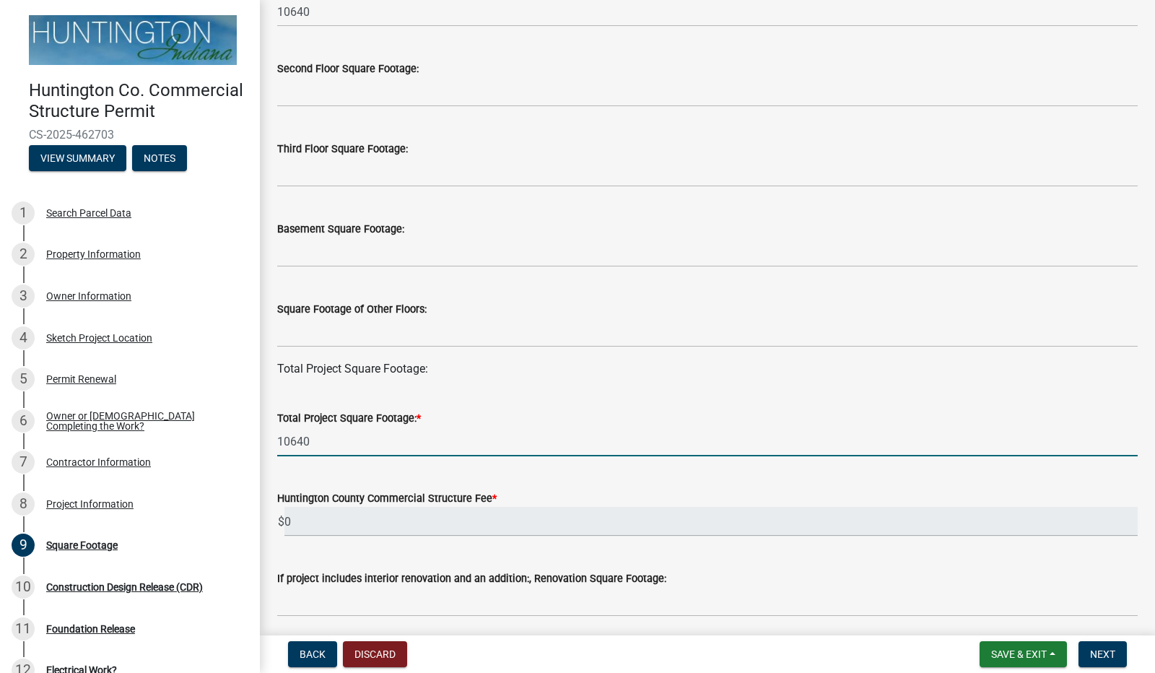
type input "10640"
click at [559, 489] on wm-data-entity-input "Huntington County Commercial Structure Fee * $ 0" at bounding box center [707, 509] width 861 height 80
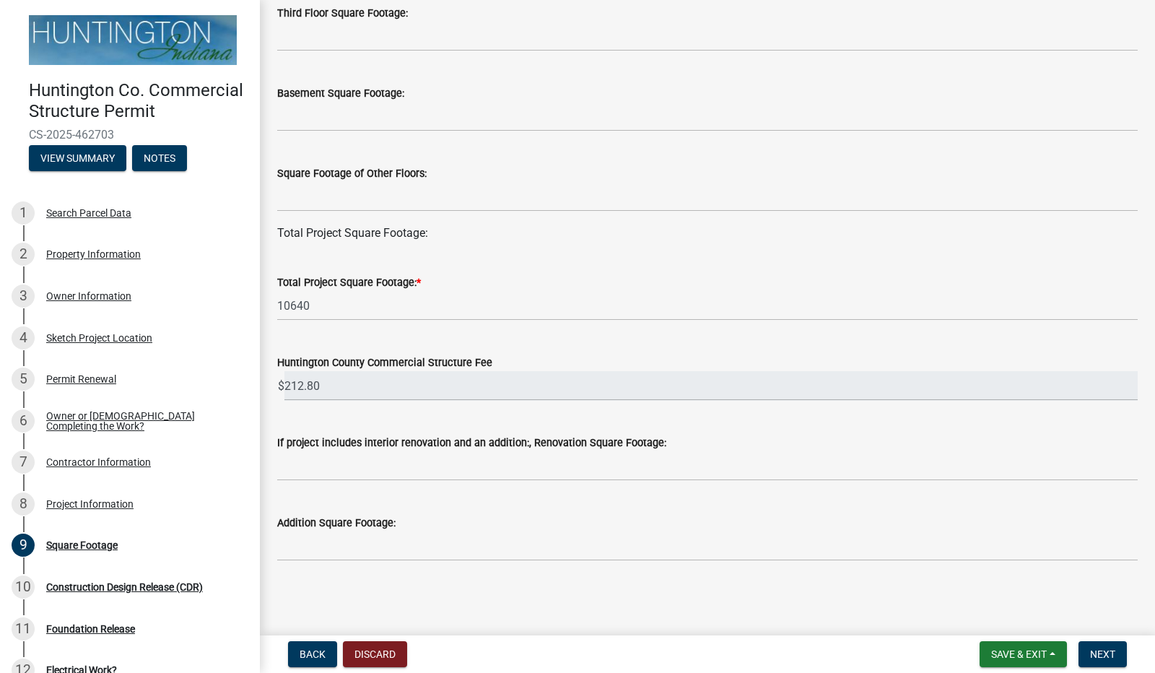
scroll to position [281, 0]
click at [1111, 656] on span "Next" at bounding box center [1102, 655] width 25 height 12
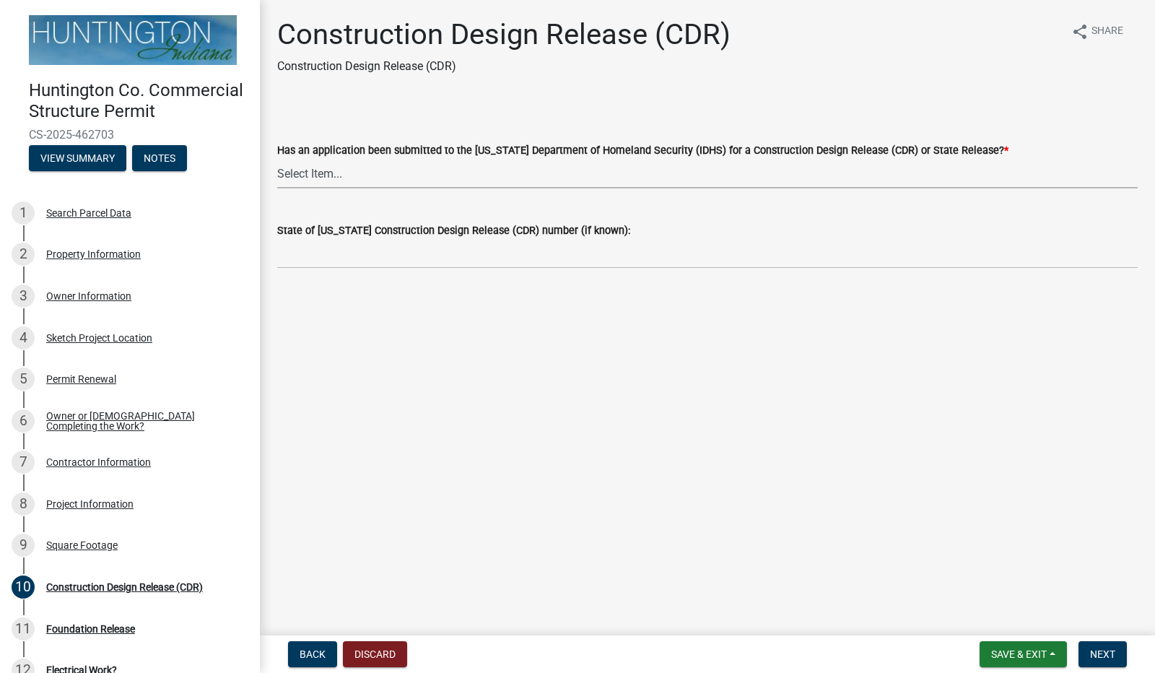
click at [409, 175] on select "Select Item... Yes No" at bounding box center [707, 174] width 861 height 30
click at [277, 159] on select "Select Item... Yes No" at bounding box center [707, 174] width 861 height 30
select select "40089162-52b0-49bb-8ad6-788e4dbe77bf"
click at [357, 249] on input "State of Indiana Construction Design Release (CDR) number (if known):" at bounding box center [707, 254] width 861 height 30
click at [351, 248] on input "44" at bounding box center [707, 254] width 861 height 30
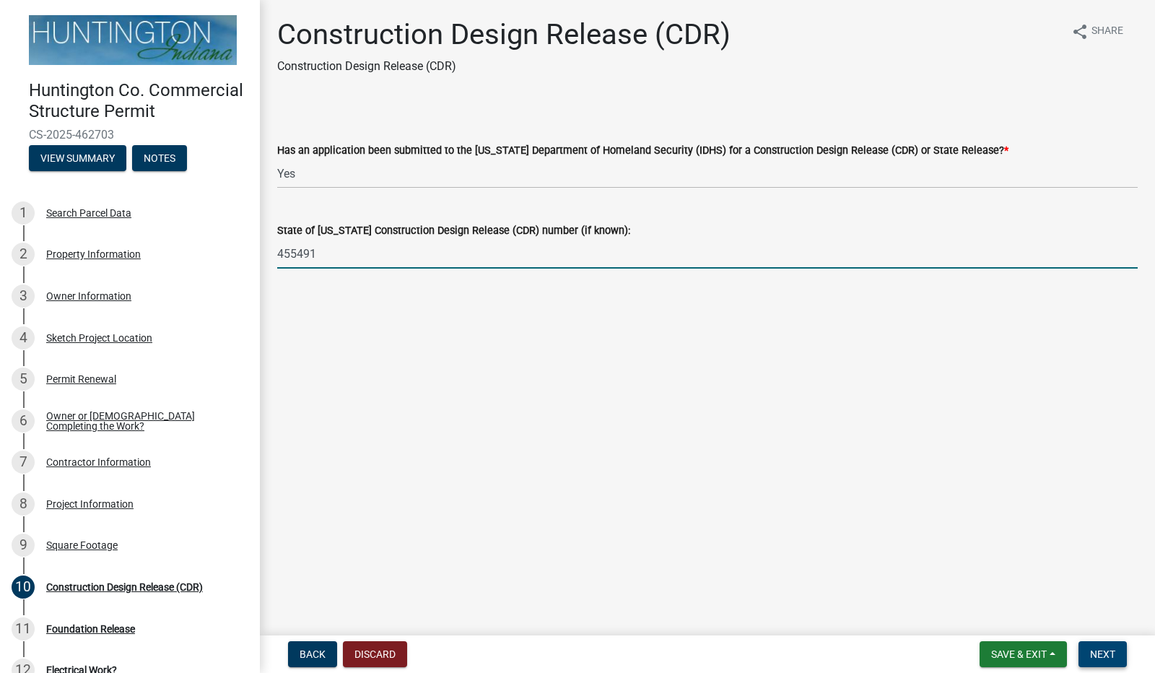
type input "455491"
click at [1105, 656] on span "Next" at bounding box center [1102, 655] width 25 height 12
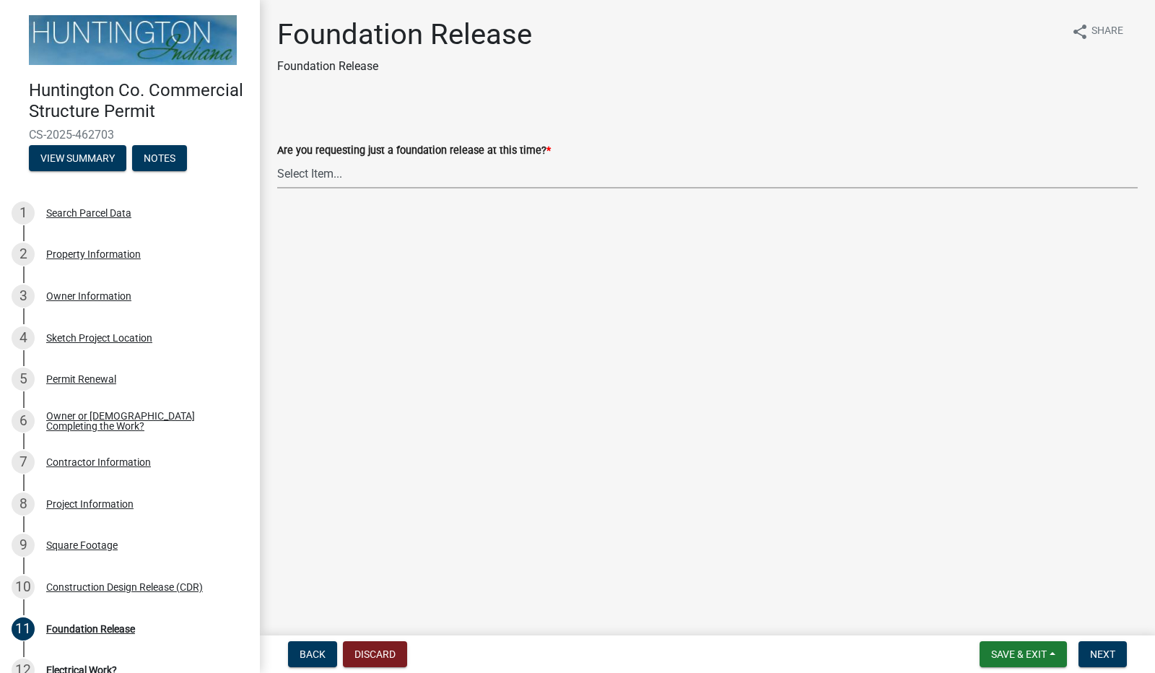
click at [380, 178] on select "Select Item... Yes No" at bounding box center [707, 174] width 861 height 30
click at [277, 159] on select "Select Item... Yes No" at bounding box center [707, 174] width 861 height 30
select select "0d21488d-720c-47f2-b9dd-91ede28171a6"
click at [1101, 659] on span "Next" at bounding box center [1102, 655] width 25 height 12
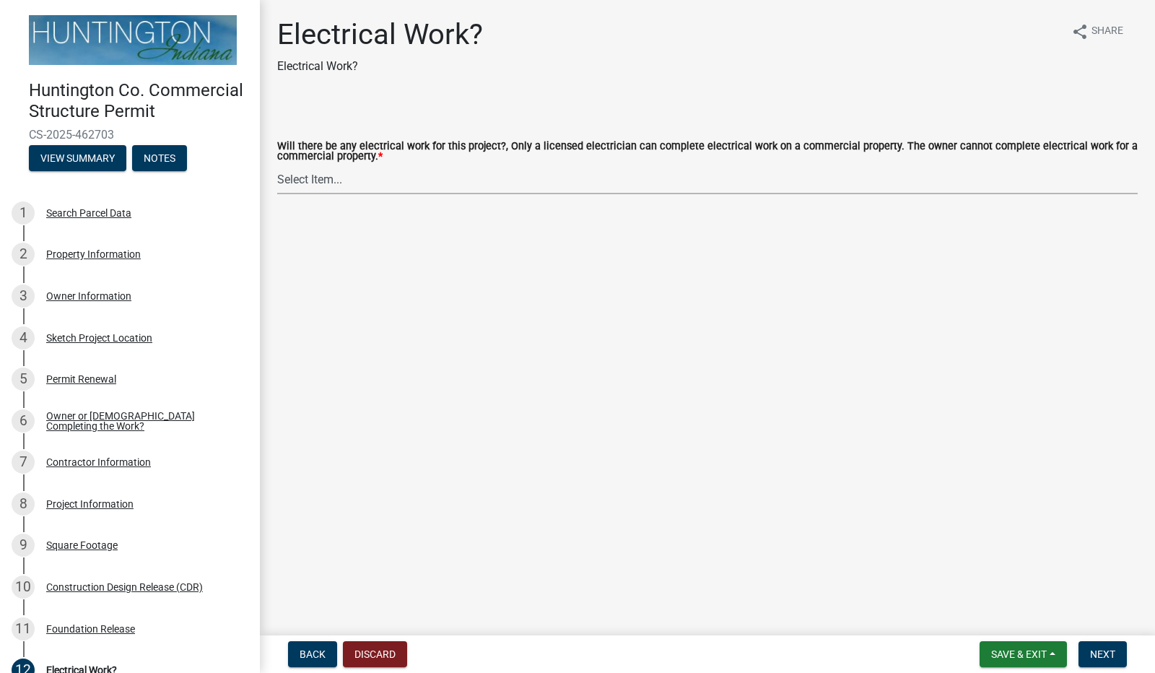
click at [376, 183] on select "Select Item... yes no" at bounding box center [707, 180] width 861 height 30
click at [277, 165] on select "Select Item... yes no" at bounding box center [707, 180] width 861 height 30
select select "f23186e2-7283-4719-9d2a-3b41e8ce62e6"
click at [1102, 656] on span "Next" at bounding box center [1102, 655] width 25 height 12
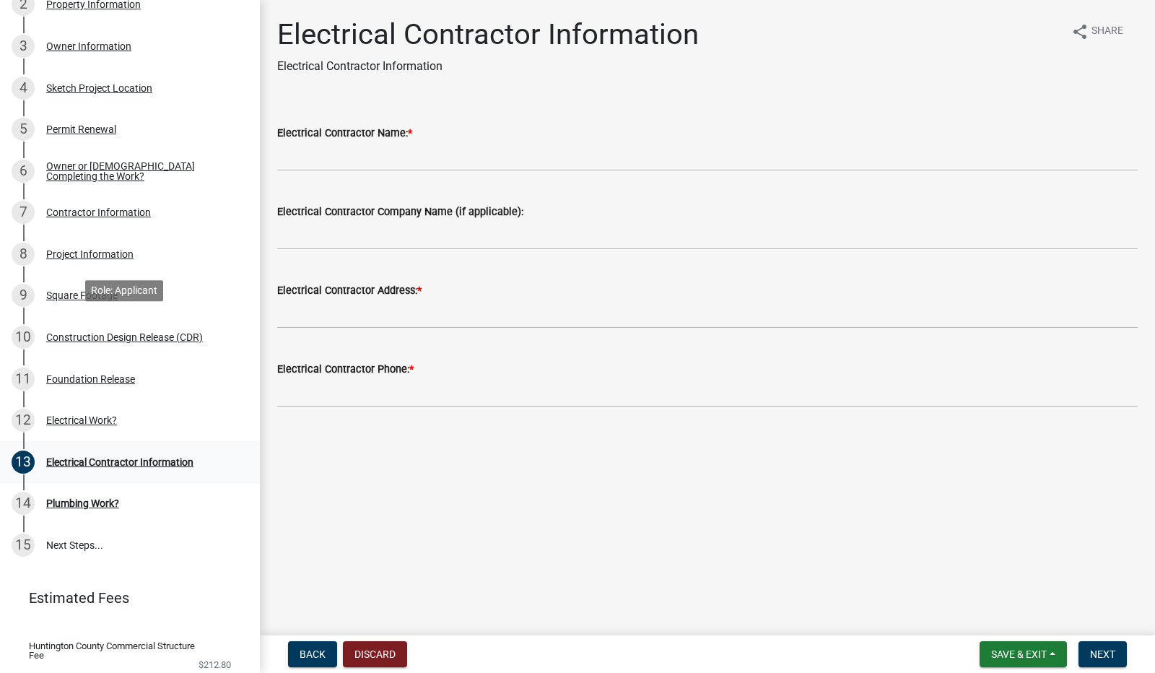
scroll to position [313, 0]
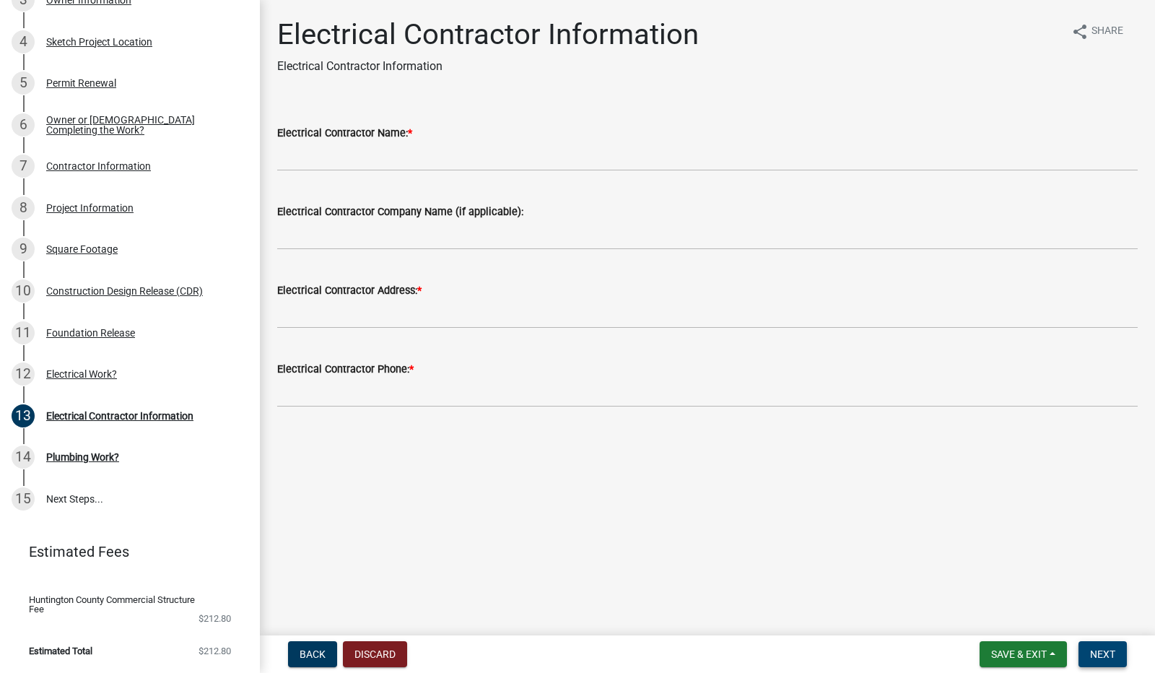
click at [1116, 645] on button "Next" at bounding box center [1103, 654] width 48 height 26
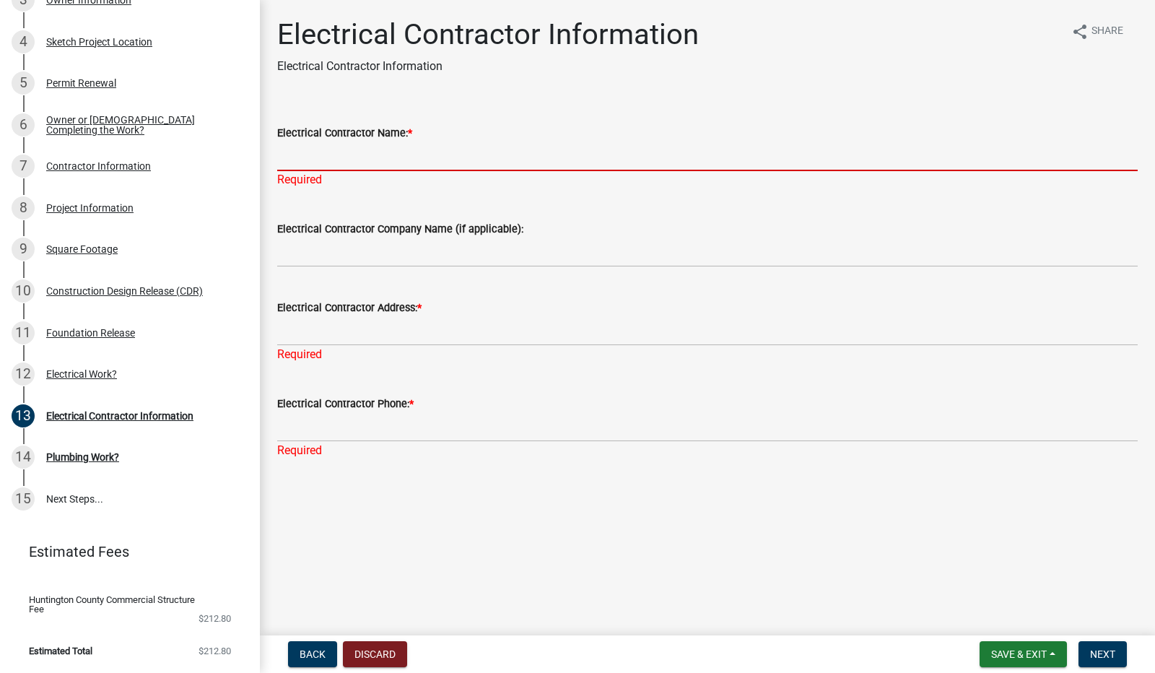
click at [306, 156] on input "Electrical Contractor Name: *" at bounding box center [707, 157] width 861 height 30
type input "a"
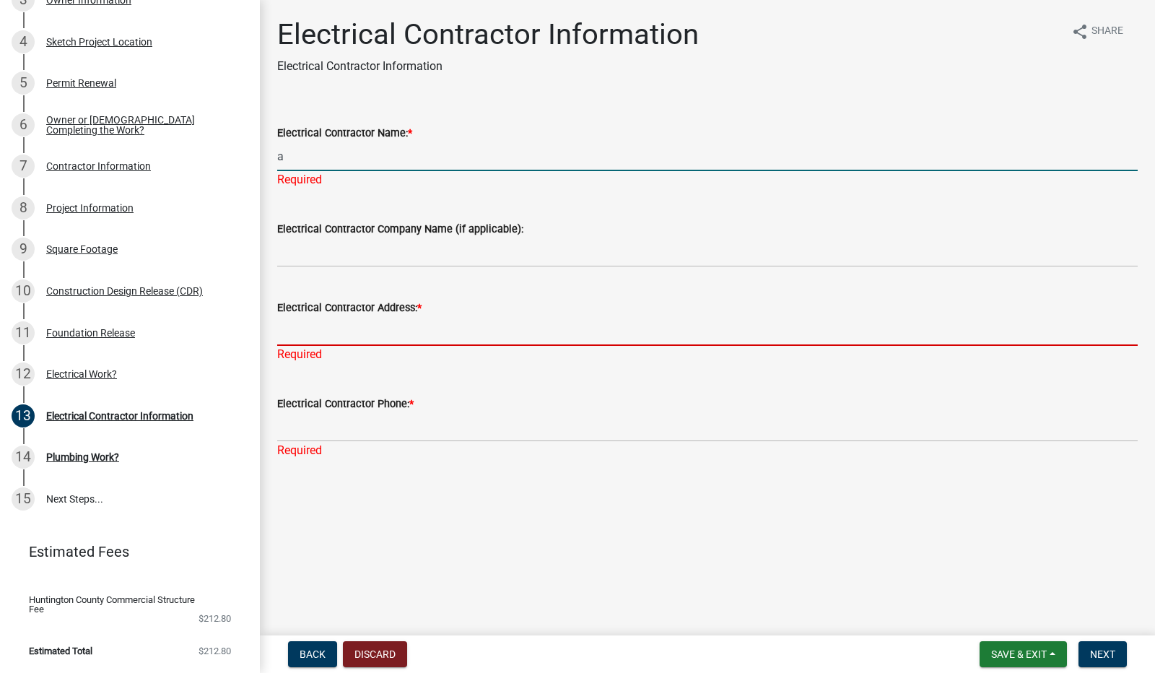
click at [325, 330] on div "Electrical Contractor Address: * Required" at bounding box center [707, 321] width 861 height 84
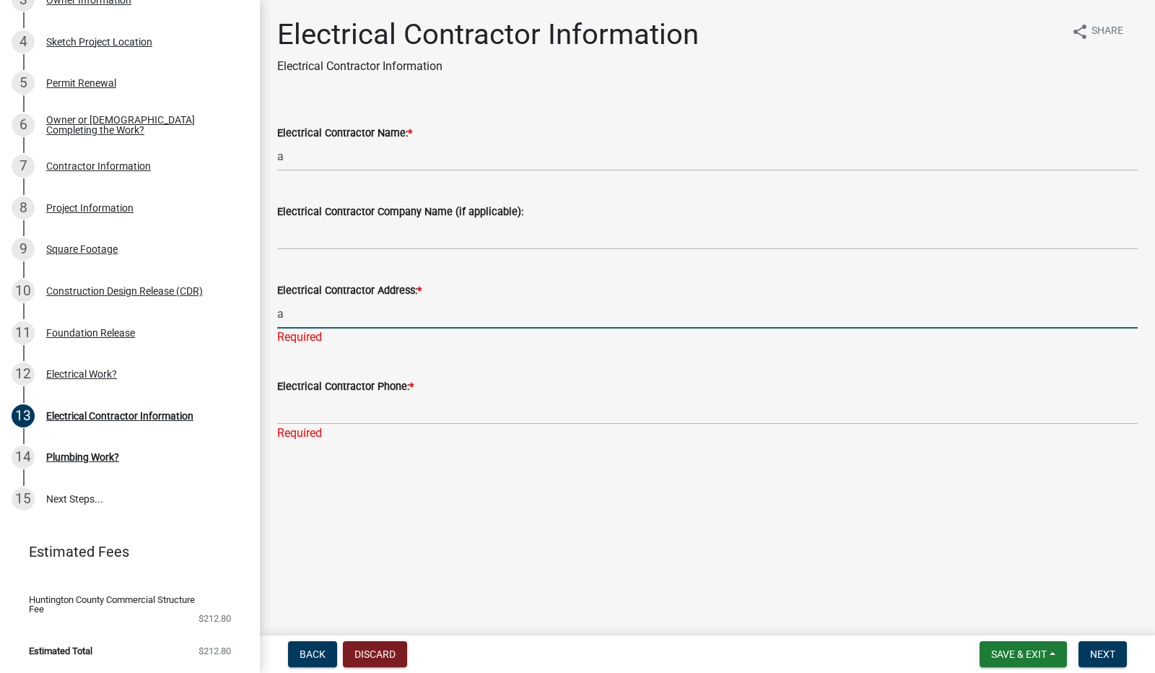
type input "a"
click at [326, 410] on div "Electrical Contractor Phone: * Required" at bounding box center [707, 399] width 861 height 84
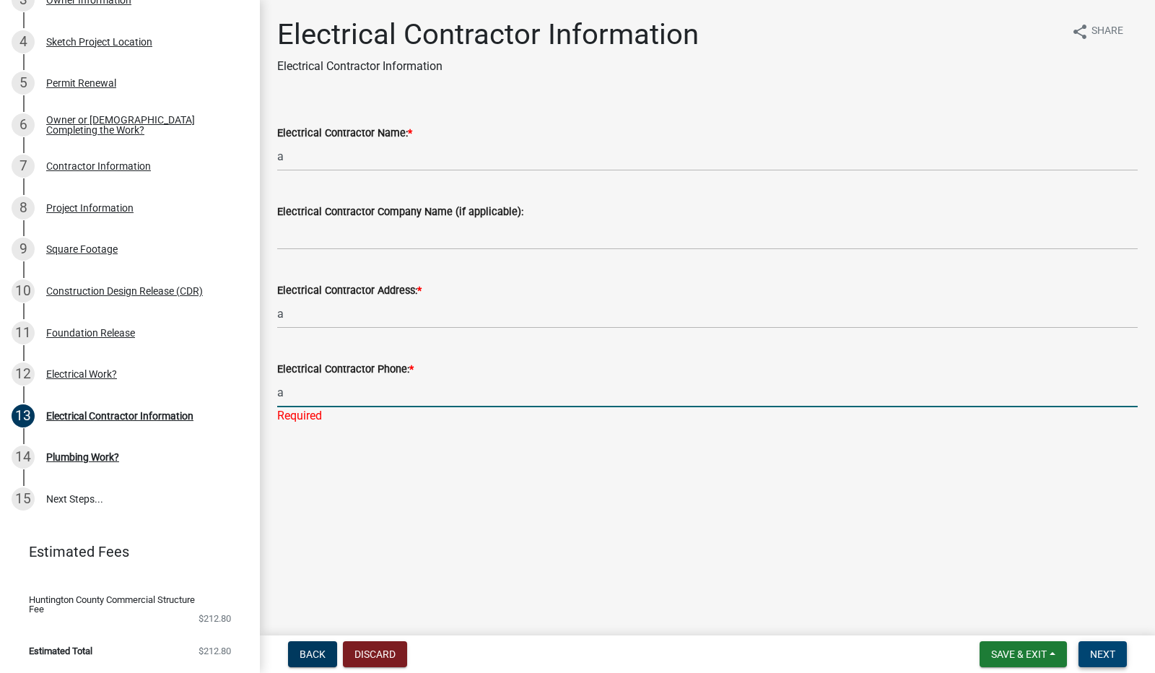
type input "a"
click at [1090, 651] on span "Next" at bounding box center [1102, 655] width 25 height 12
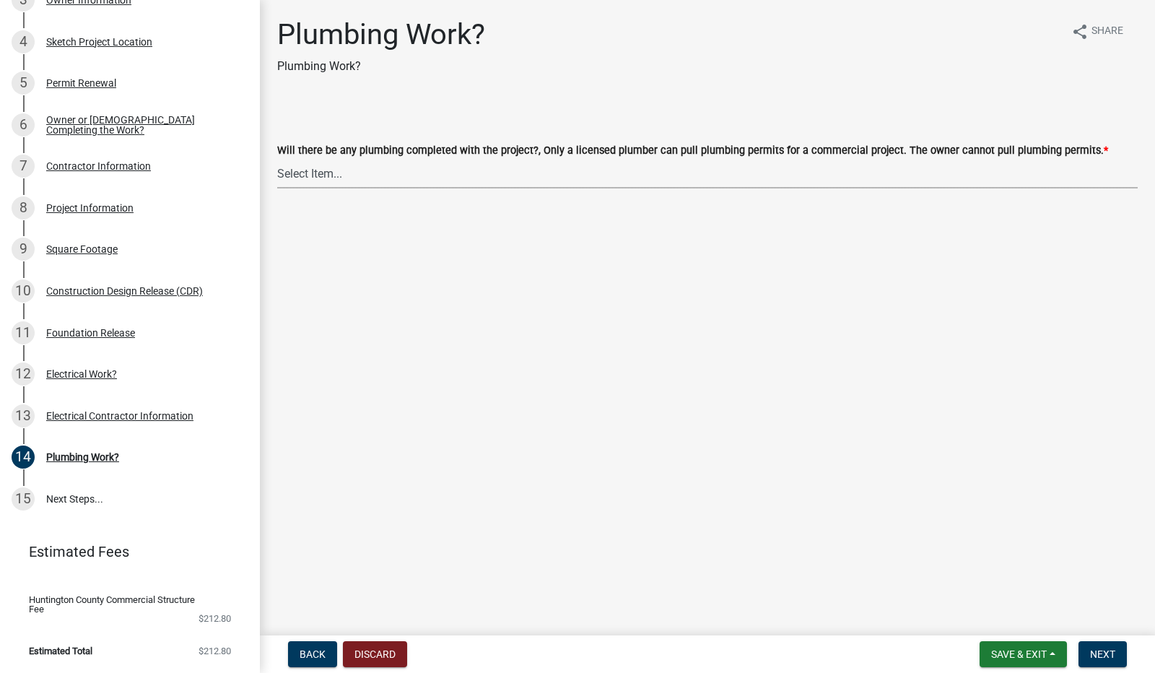
click at [422, 175] on select "Select Item... yes no" at bounding box center [707, 174] width 861 height 30
click at [277, 159] on select "Select Item... yes no" at bounding box center [707, 174] width 861 height 30
select select "37649394-1293-4590-a0a1-adbec6cdd171"
click at [1112, 649] on span "Next" at bounding box center [1102, 655] width 25 height 12
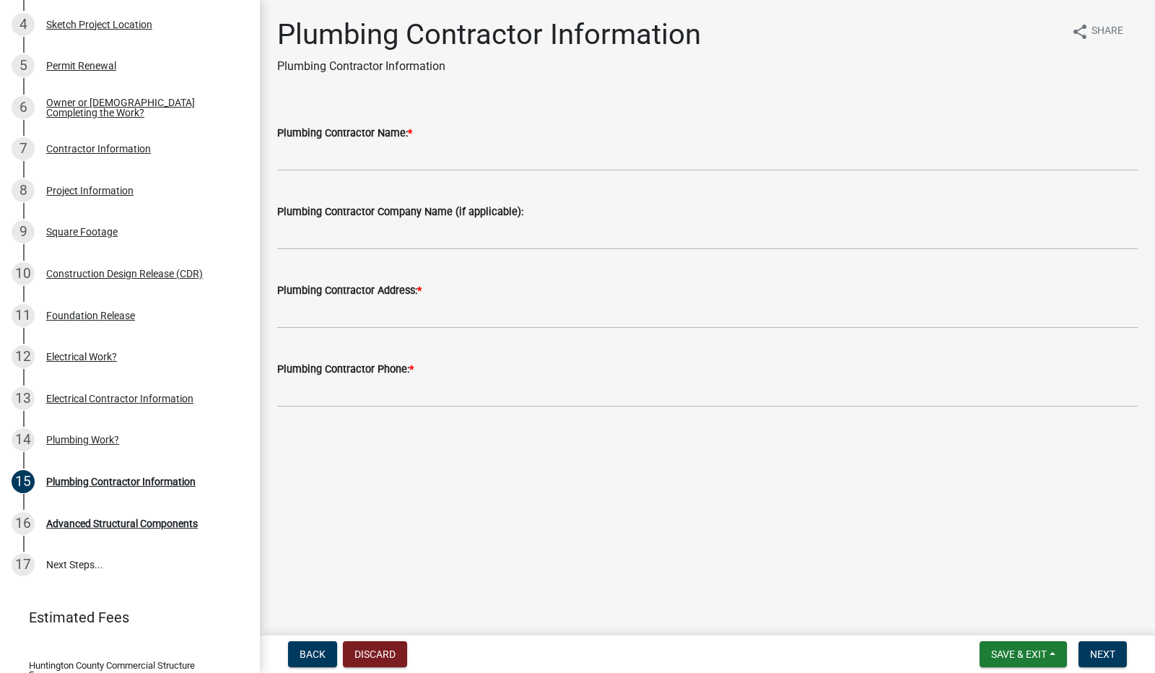
scroll to position [397, 0]
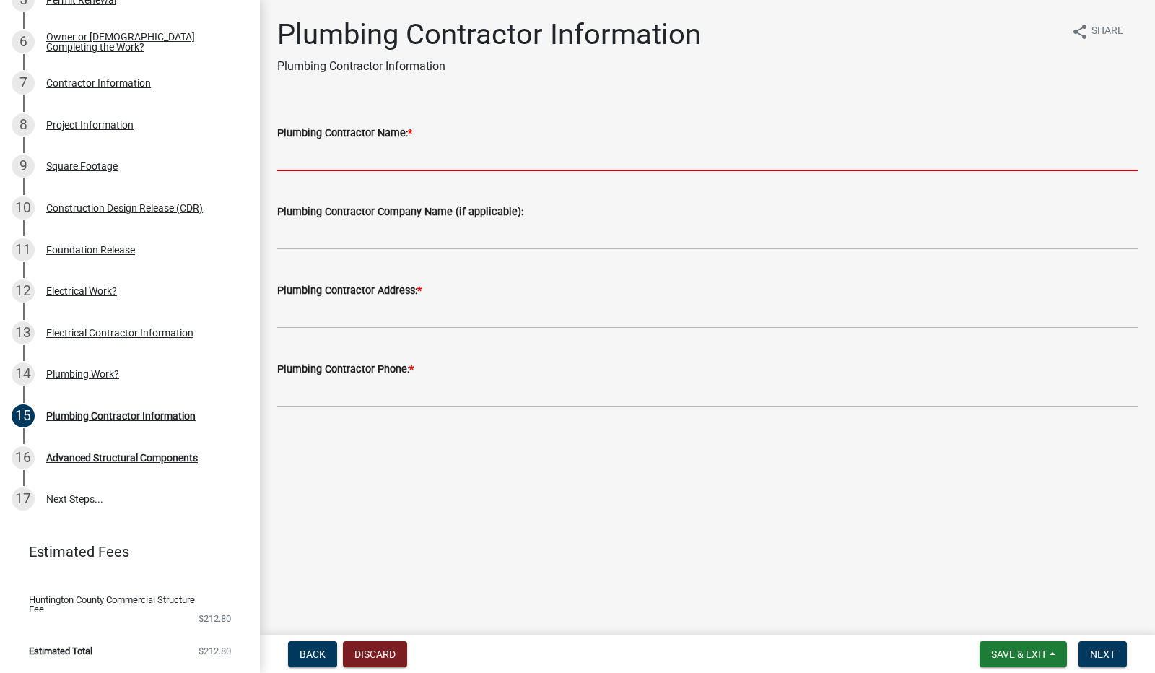
click at [427, 158] on input "Plumbing Contractor Name: *" at bounding box center [707, 157] width 861 height 30
type input "a"
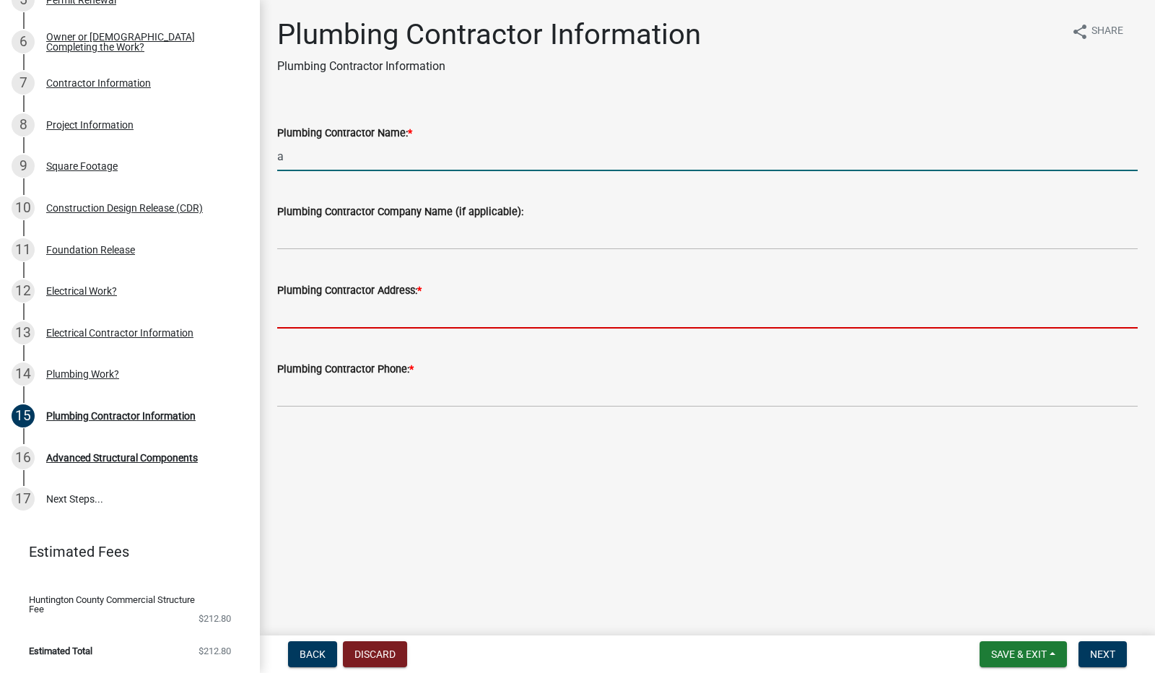
click at [409, 303] on input "Plumbing Contractor Address: *" at bounding box center [707, 314] width 861 height 30
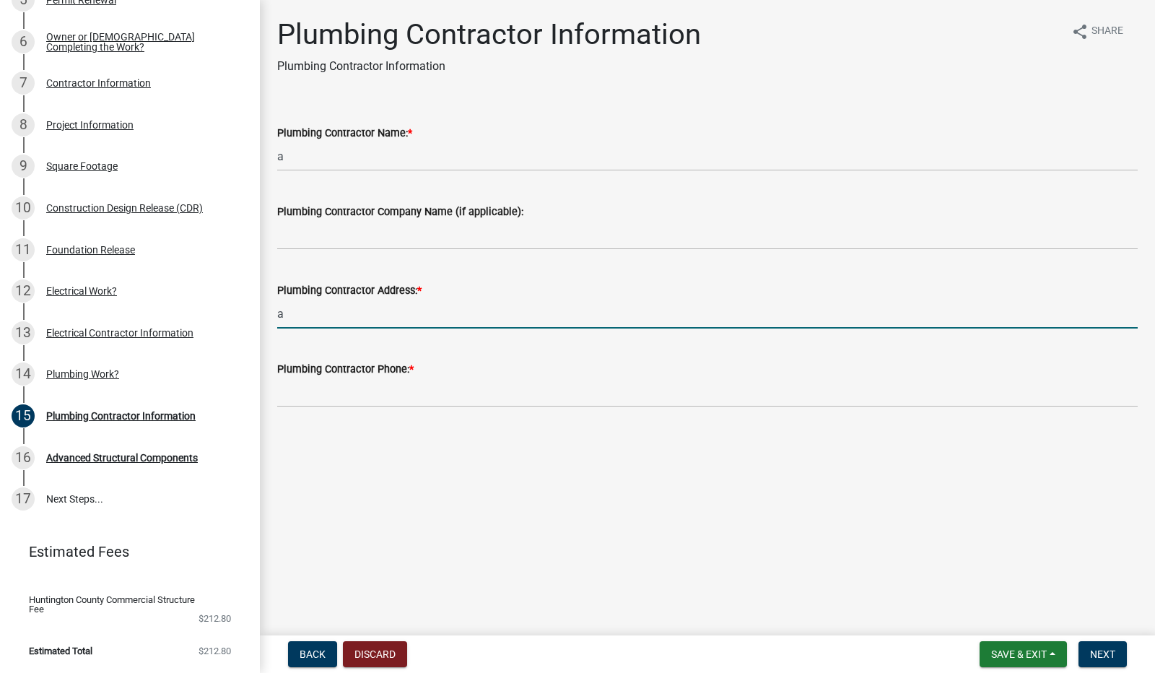
type input "a"
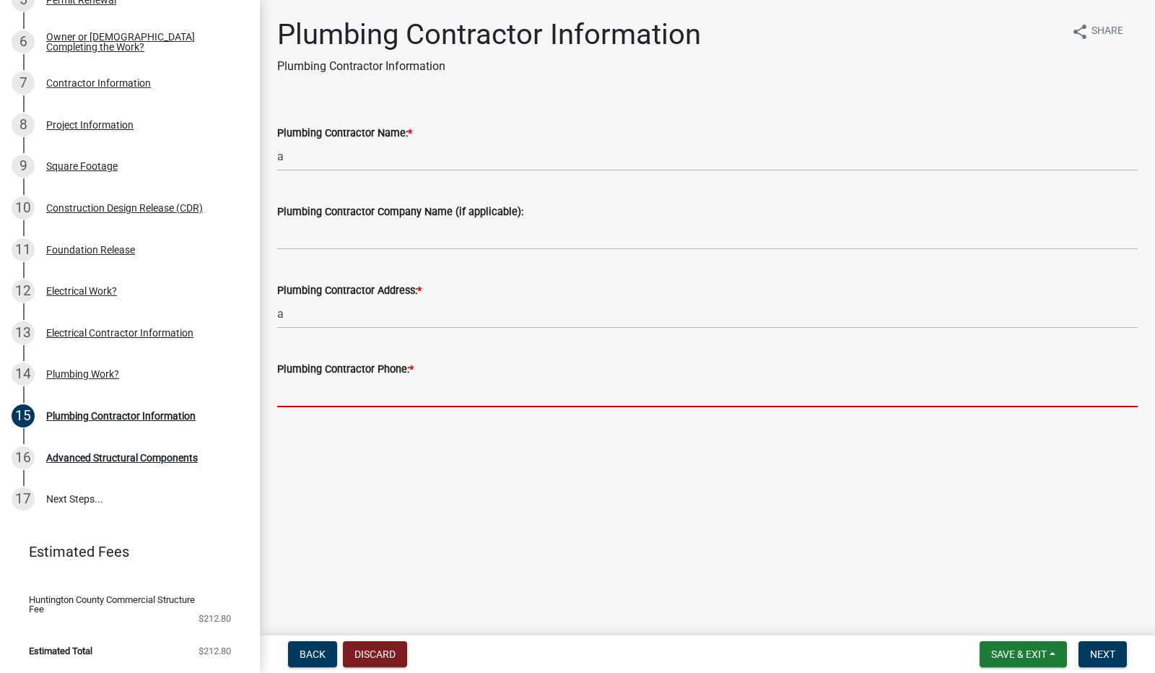
click at [409, 394] on input "Plumbing Contractor Phone: *" at bounding box center [707, 393] width 861 height 30
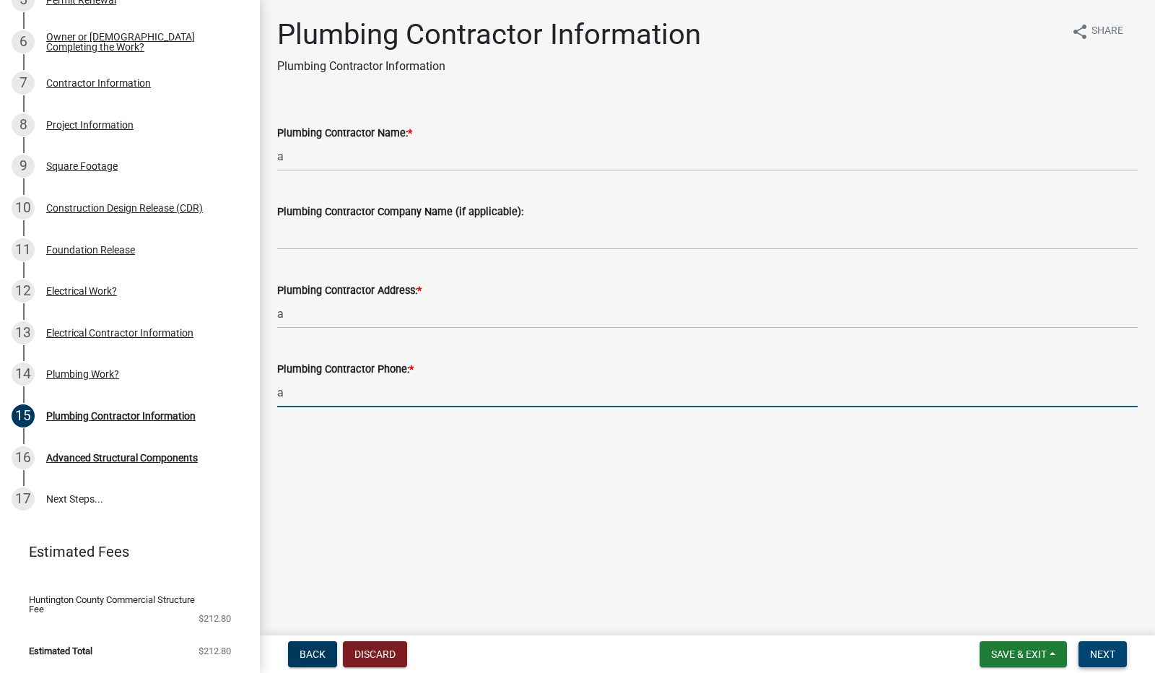
type input "a"
click at [1092, 647] on button "Next" at bounding box center [1103, 654] width 48 height 26
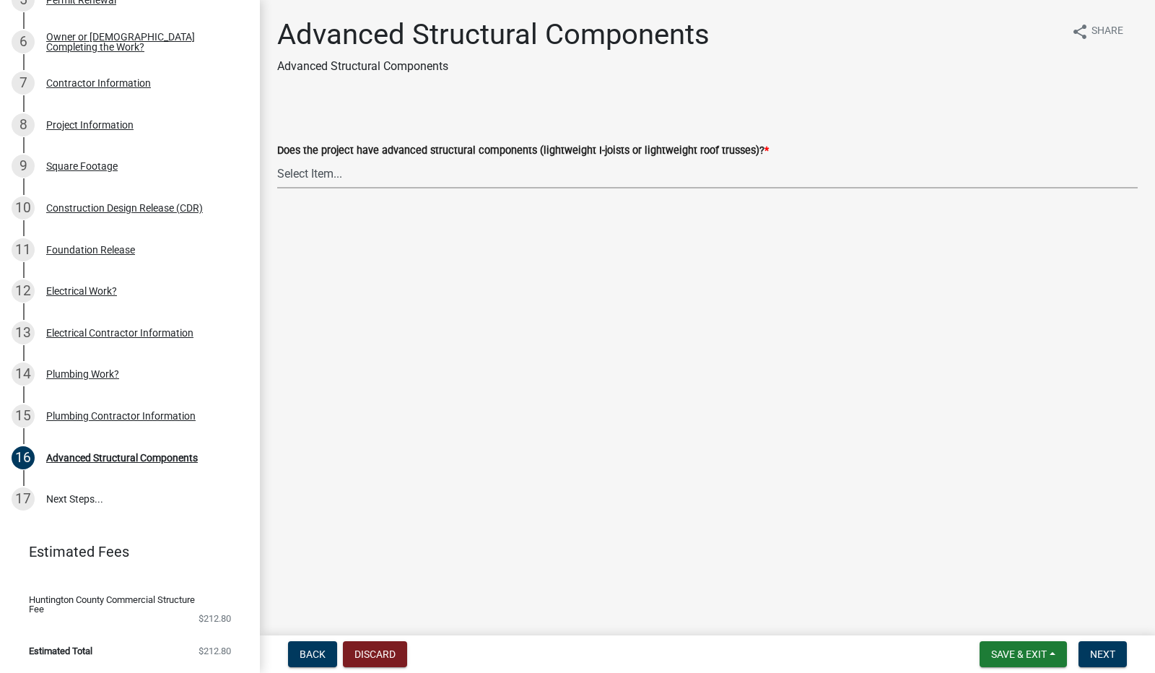
click at [352, 177] on select "Select Item... Yes No" at bounding box center [707, 174] width 861 height 30
click at [277, 159] on select "Select Item... Yes No" at bounding box center [707, 174] width 861 height 30
select select "045c890b-be17-481c-8a57-d579fa7a5367"
click at [1106, 658] on span "Next" at bounding box center [1102, 655] width 25 height 12
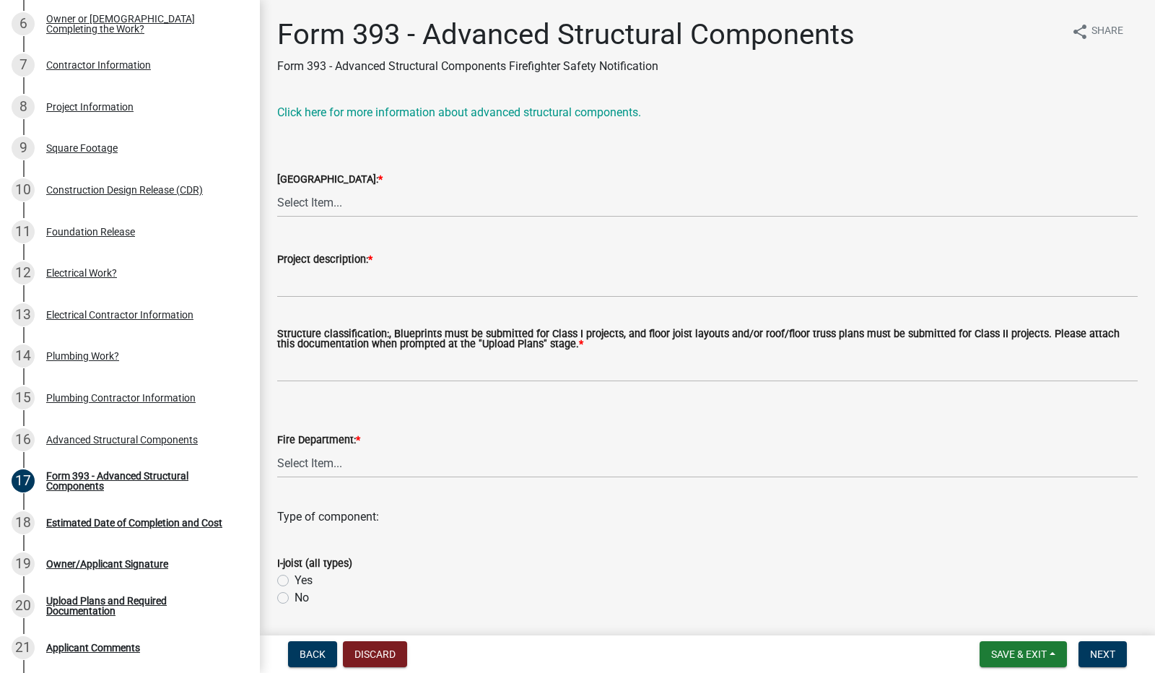
scroll to position [646, 0]
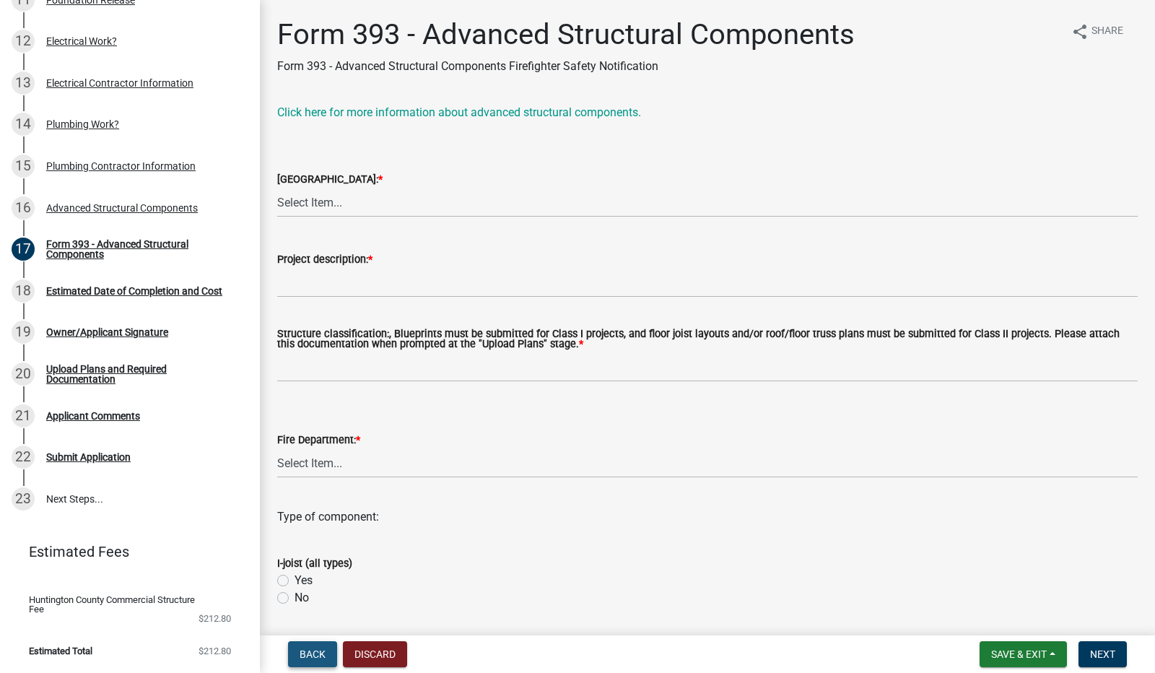
click at [302, 654] on span "Back" at bounding box center [313, 655] width 26 height 12
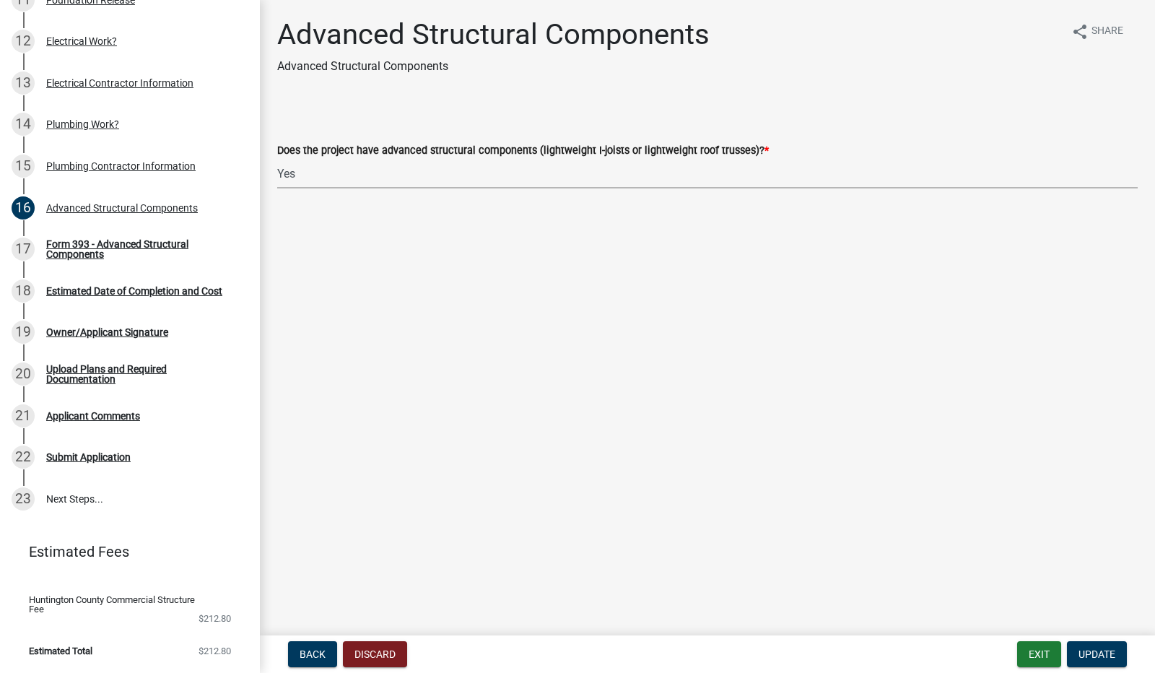
click at [367, 183] on select "Select Item... Yes No" at bounding box center [707, 174] width 861 height 30
click at [277, 159] on select "Select Item... Yes No" at bounding box center [707, 174] width 861 height 30
select select "effa7f85-e56d-4a10-ae6e-beb7be731e4c"
click at [1089, 650] on span "Update" at bounding box center [1097, 655] width 37 height 12
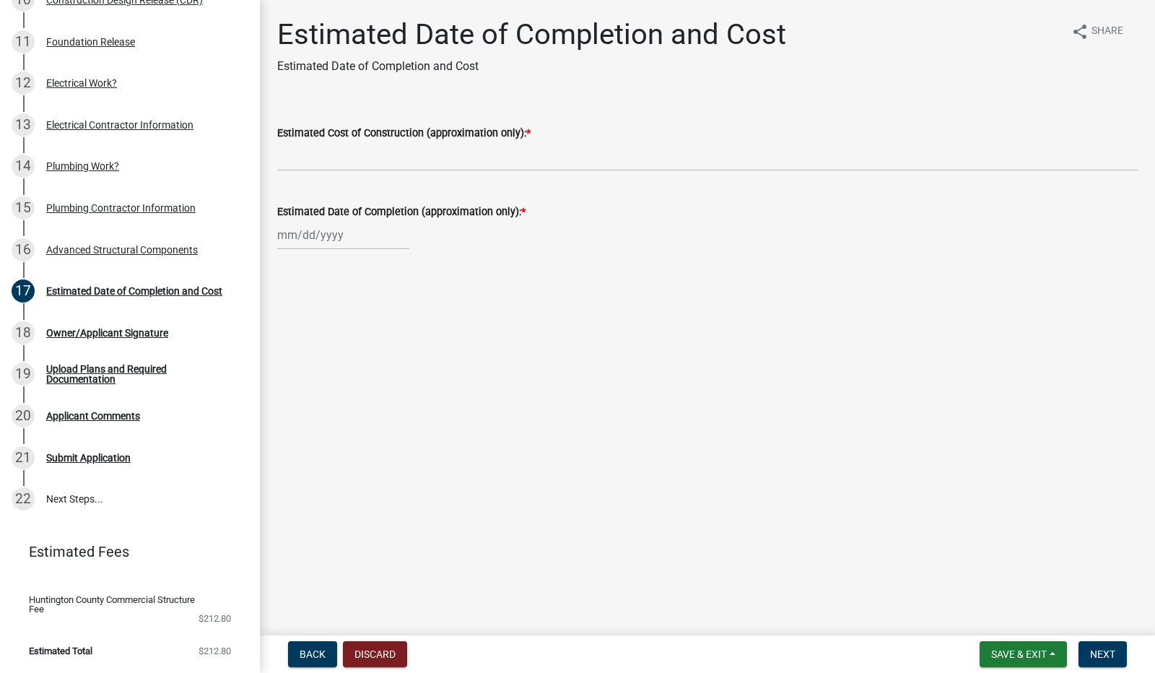
scroll to position [604, 0]
click at [121, 342] on div "18 Owner/Applicant Signature" at bounding box center [124, 332] width 225 height 23
click at [350, 155] on input "Estimated Cost of Construction (approximation only): *" at bounding box center [707, 157] width 861 height 30
type input "650,000"
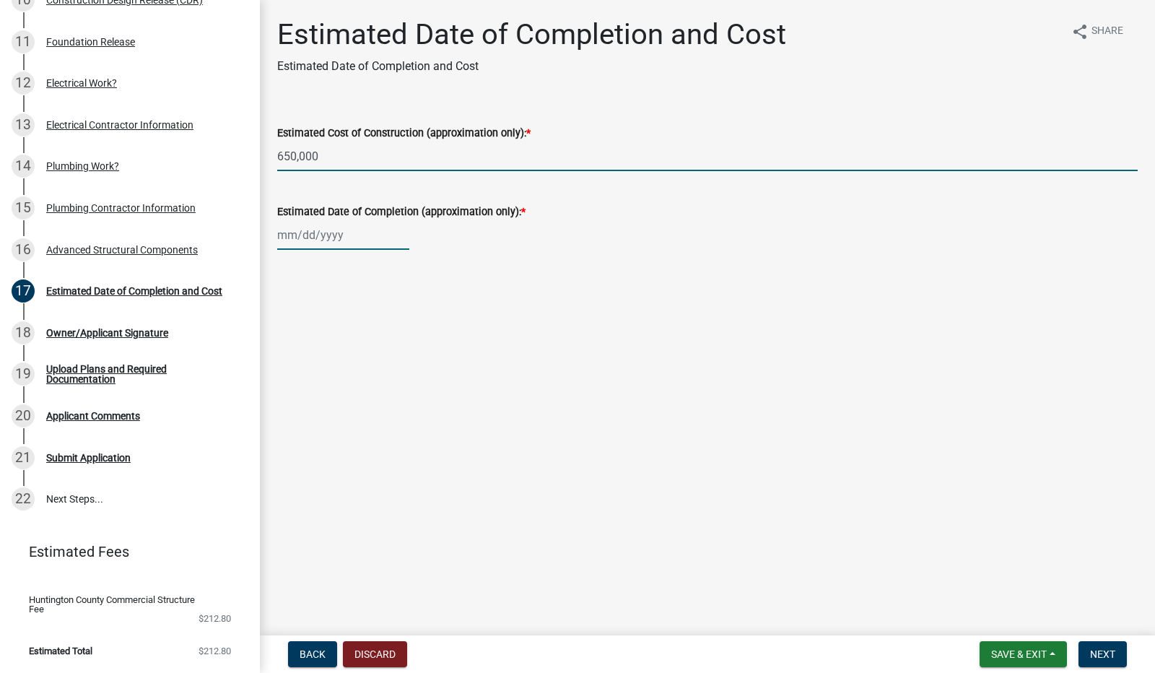
click at [350, 240] on div at bounding box center [343, 235] width 132 height 30
select select "8"
select select "2025"
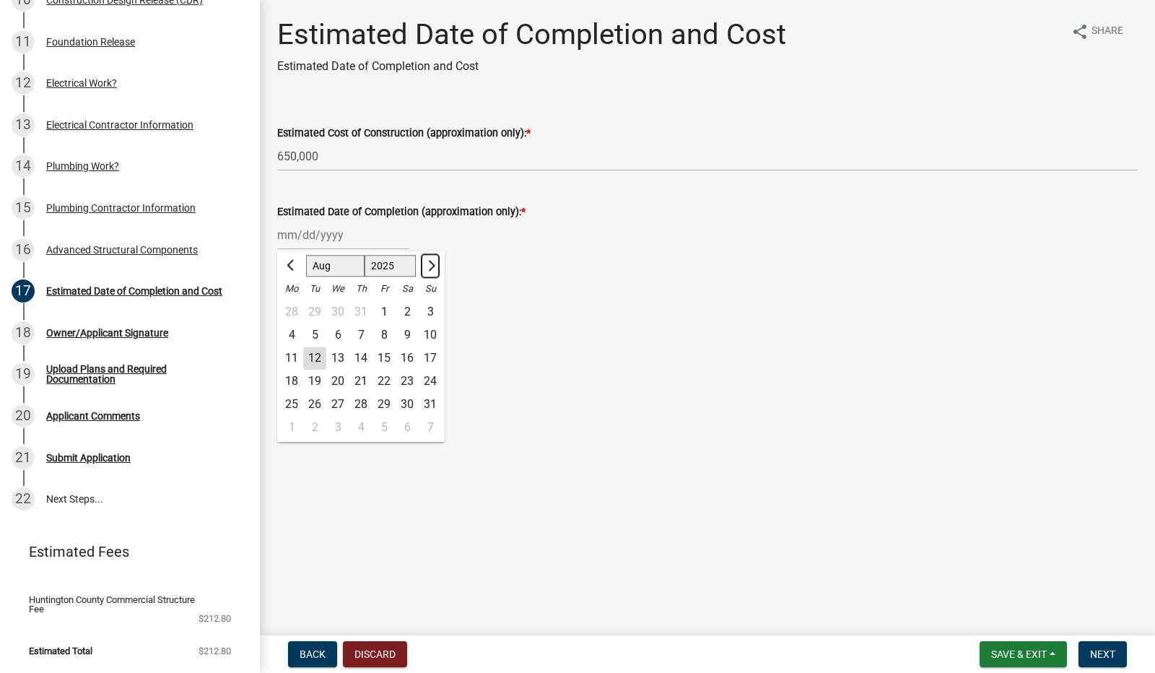
click at [437, 265] on button "Next month" at bounding box center [430, 265] width 17 height 23
click at [436, 265] on button "Next month" at bounding box center [430, 265] width 17 height 23
select select "12"
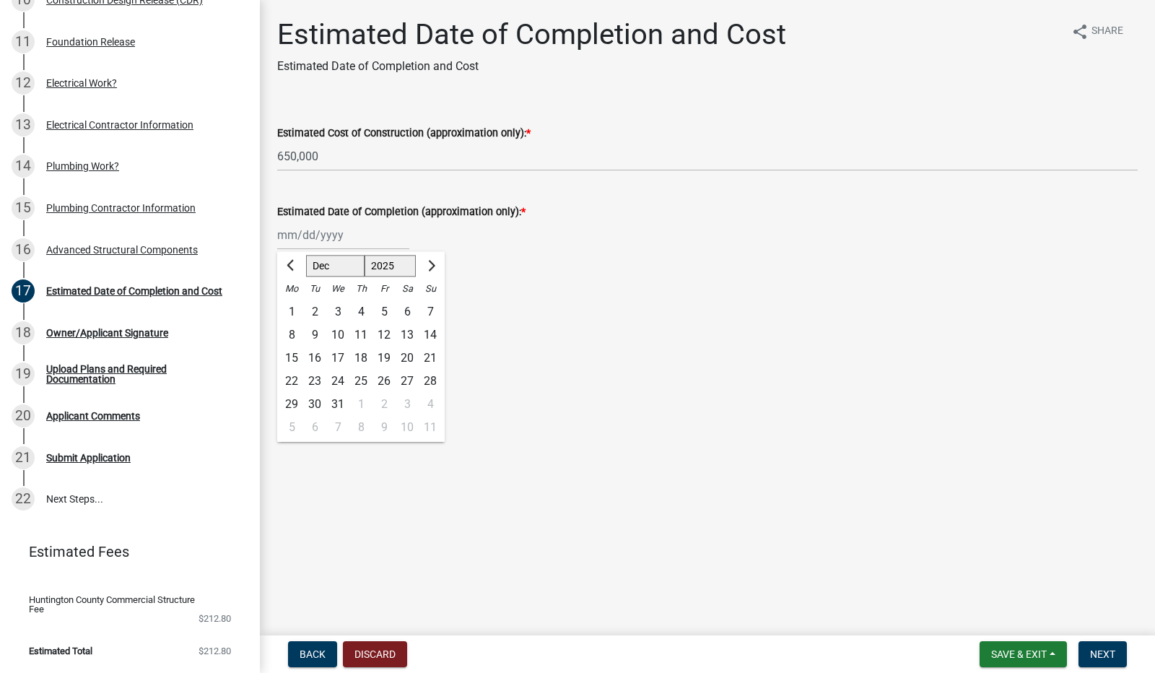
click at [319, 407] on div "30" at bounding box center [314, 404] width 23 height 23
type input "12/30/2025"
click at [1106, 659] on span "Next" at bounding box center [1102, 655] width 25 height 12
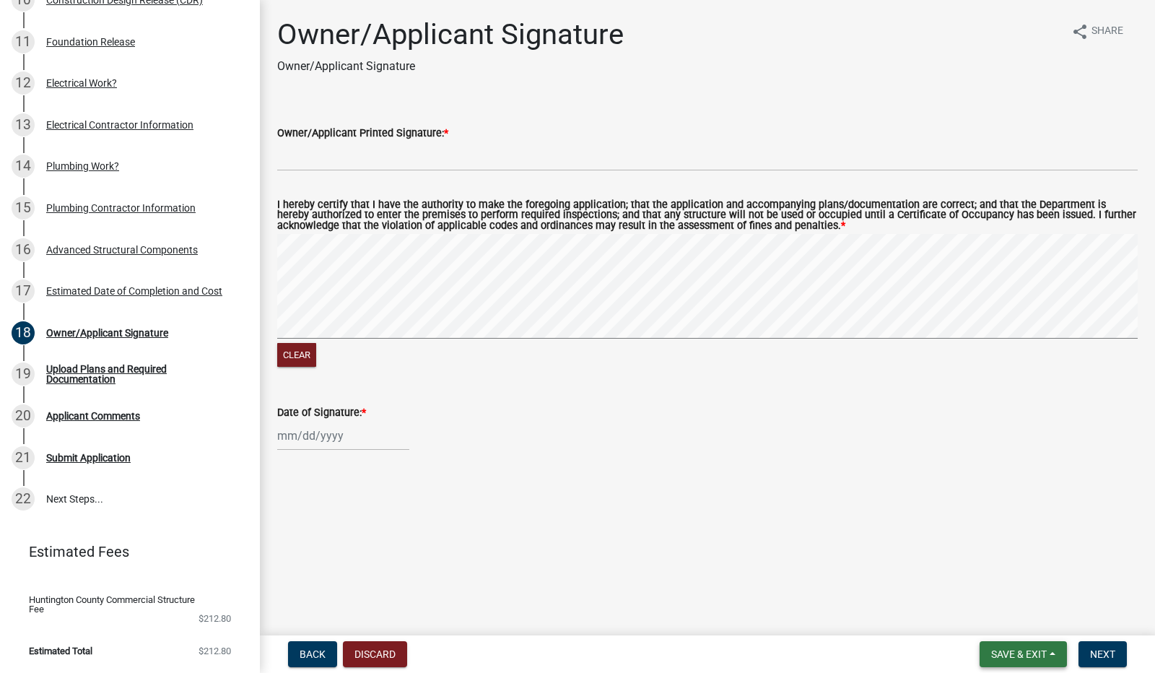
click at [1023, 649] on span "Save & Exit" at bounding box center [1020, 655] width 56 height 12
click at [1009, 613] on button "Save & Exit" at bounding box center [1010, 616] width 116 height 35
